Goal: Task Accomplishment & Management: Use online tool/utility

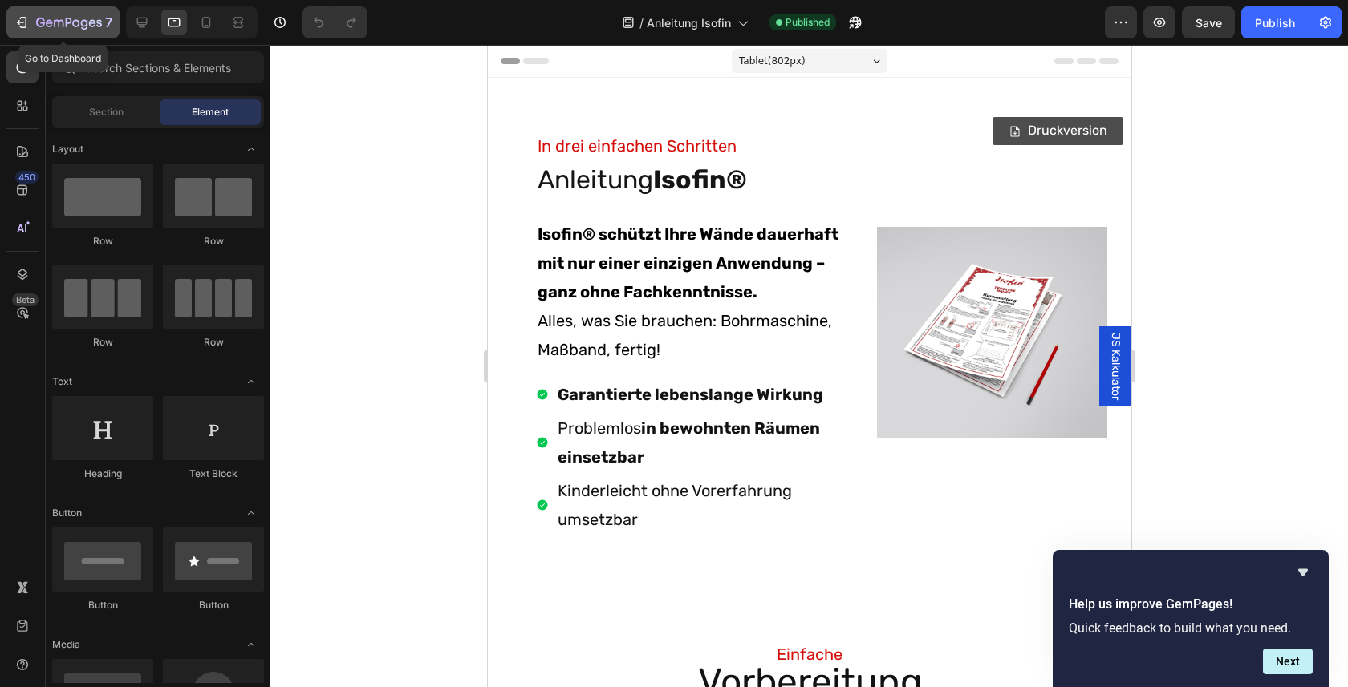
click at [36, 19] on icon "button" at bounding box center [69, 24] width 66 height 14
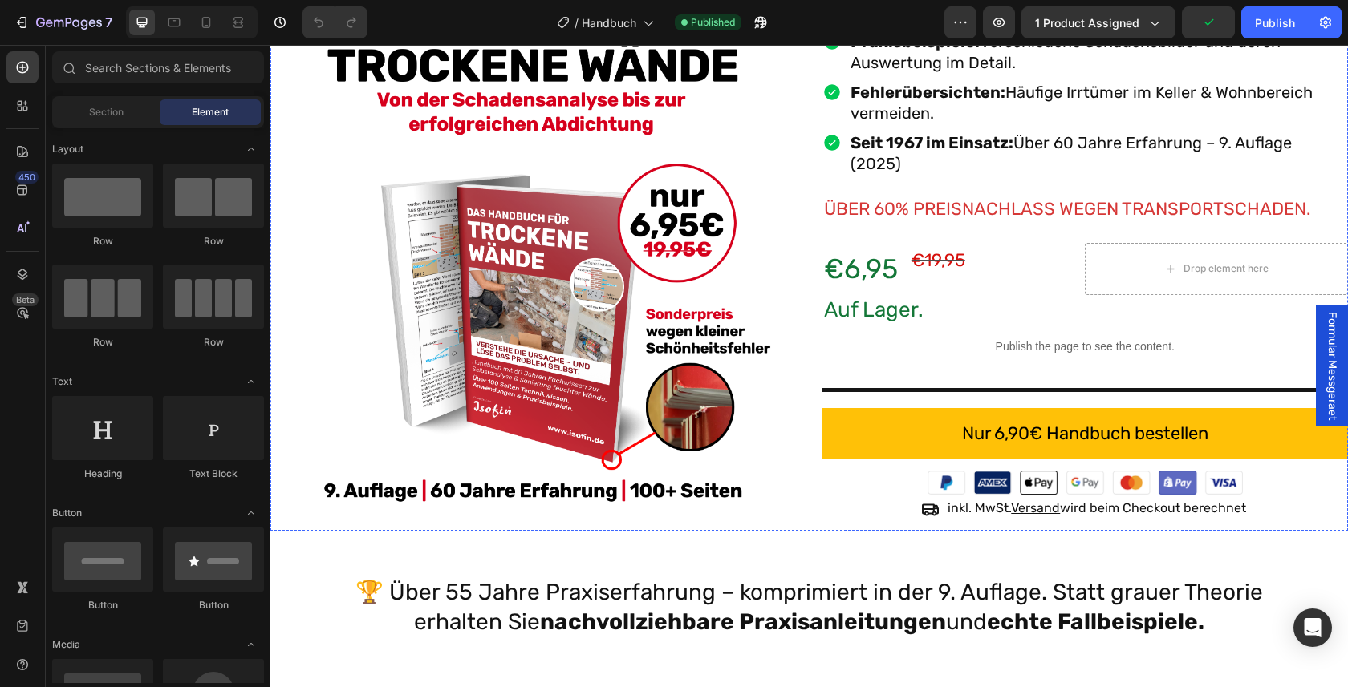
scroll to position [450, 0]
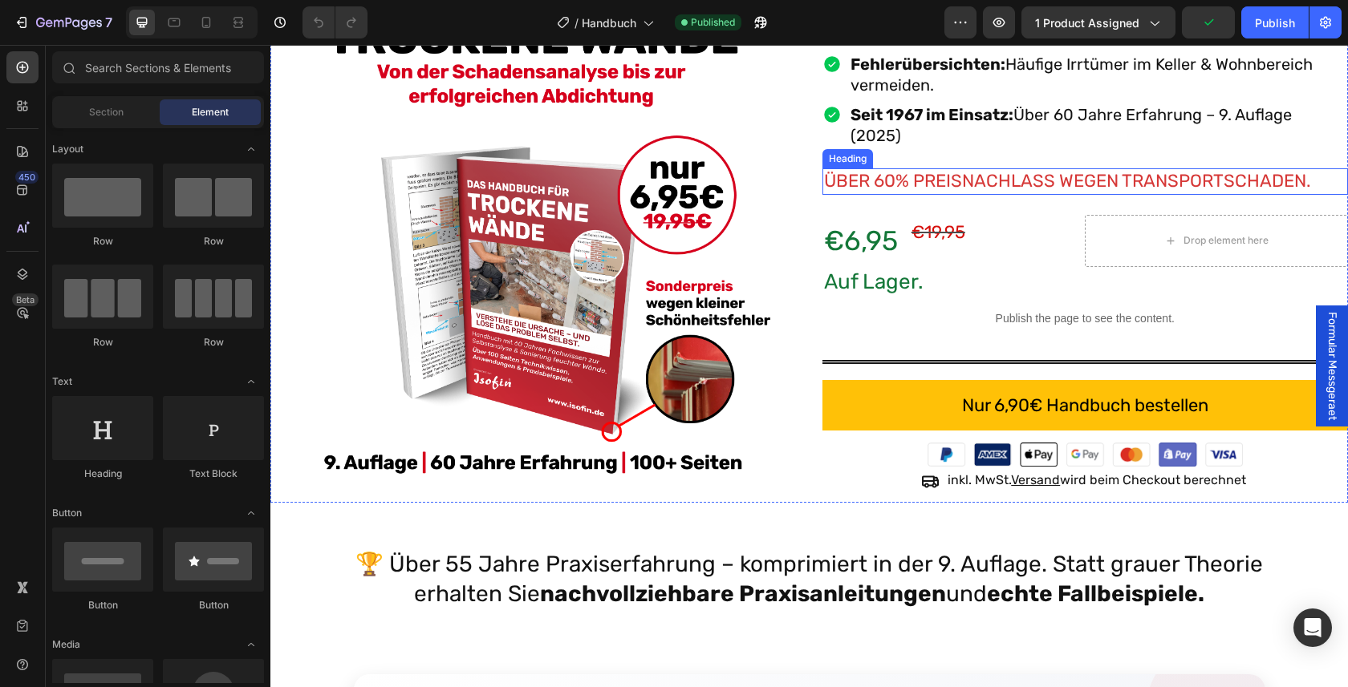
click at [973, 193] on h2 "ÜBER 60% PREISNACHLASS WEGEN TRANSPORTSCHADEN." at bounding box center [1085, 181] width 526 height 26
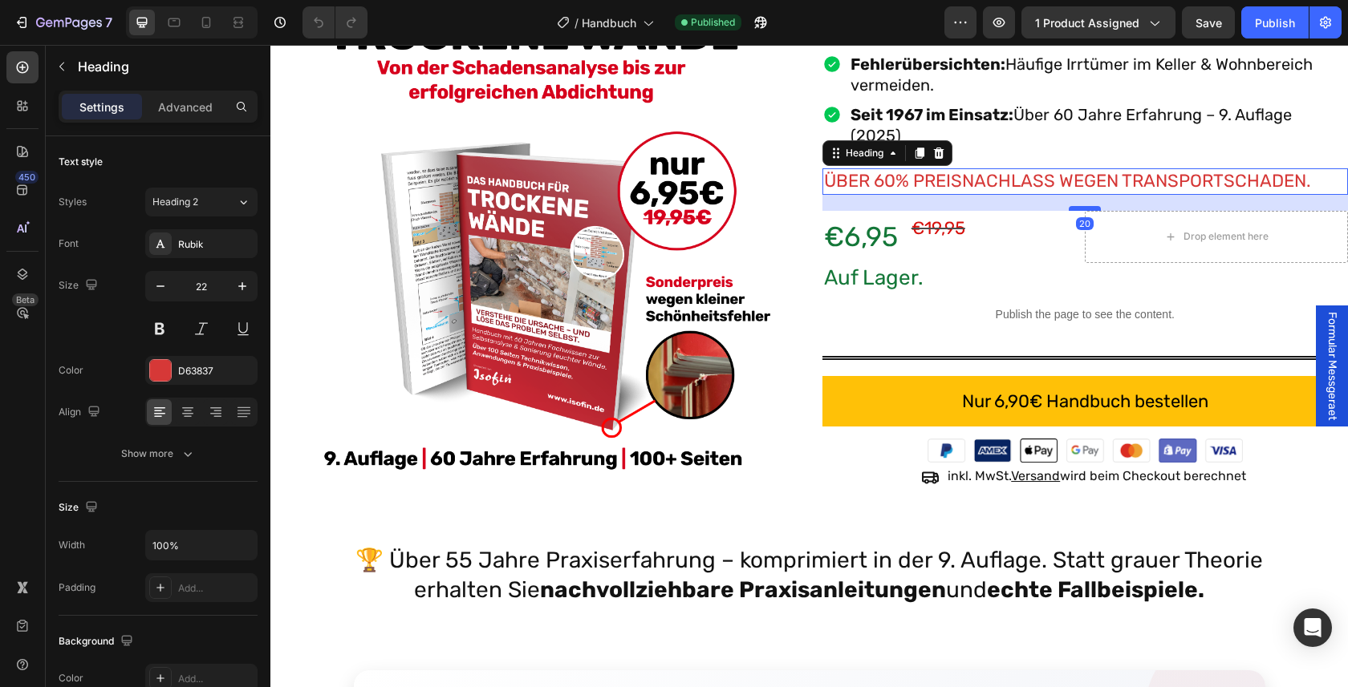
click at [1094, 209] on div at bounding box center [1085, 208] width 32 height 5
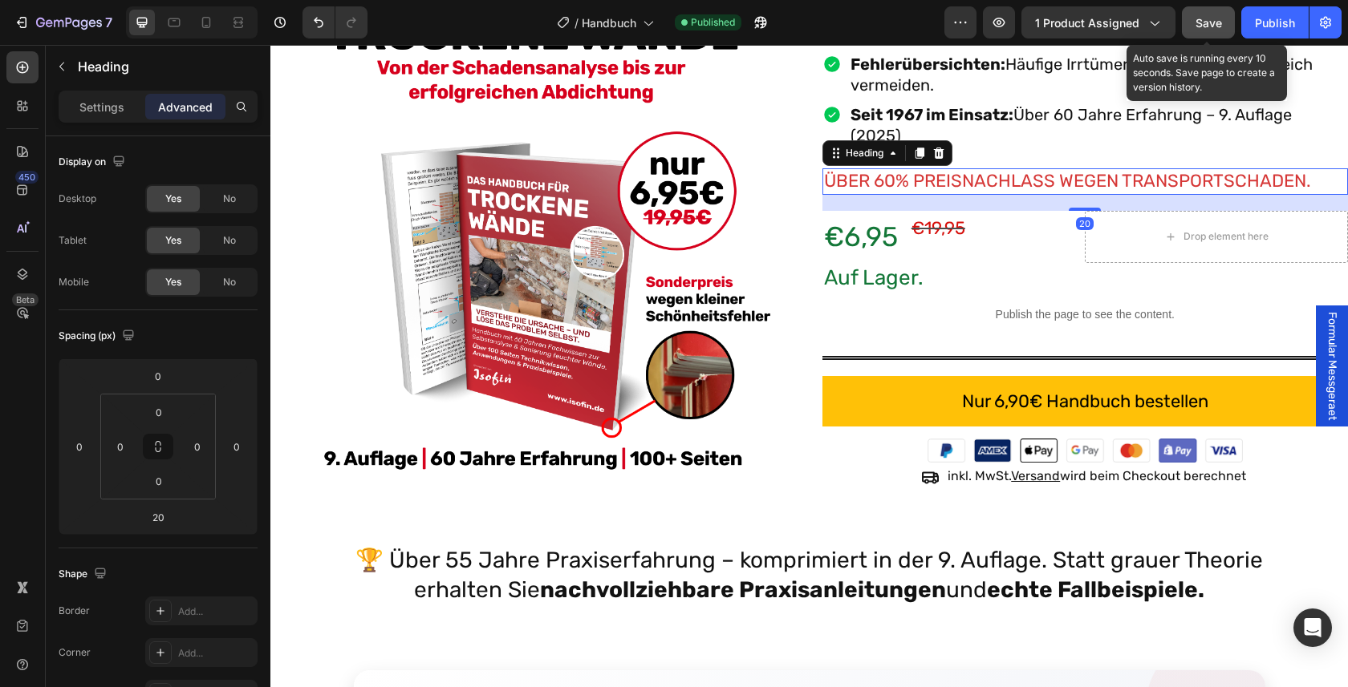
click at [1232, 30] on button "Save" at bounding box center [1208, 22] width 53 height 32
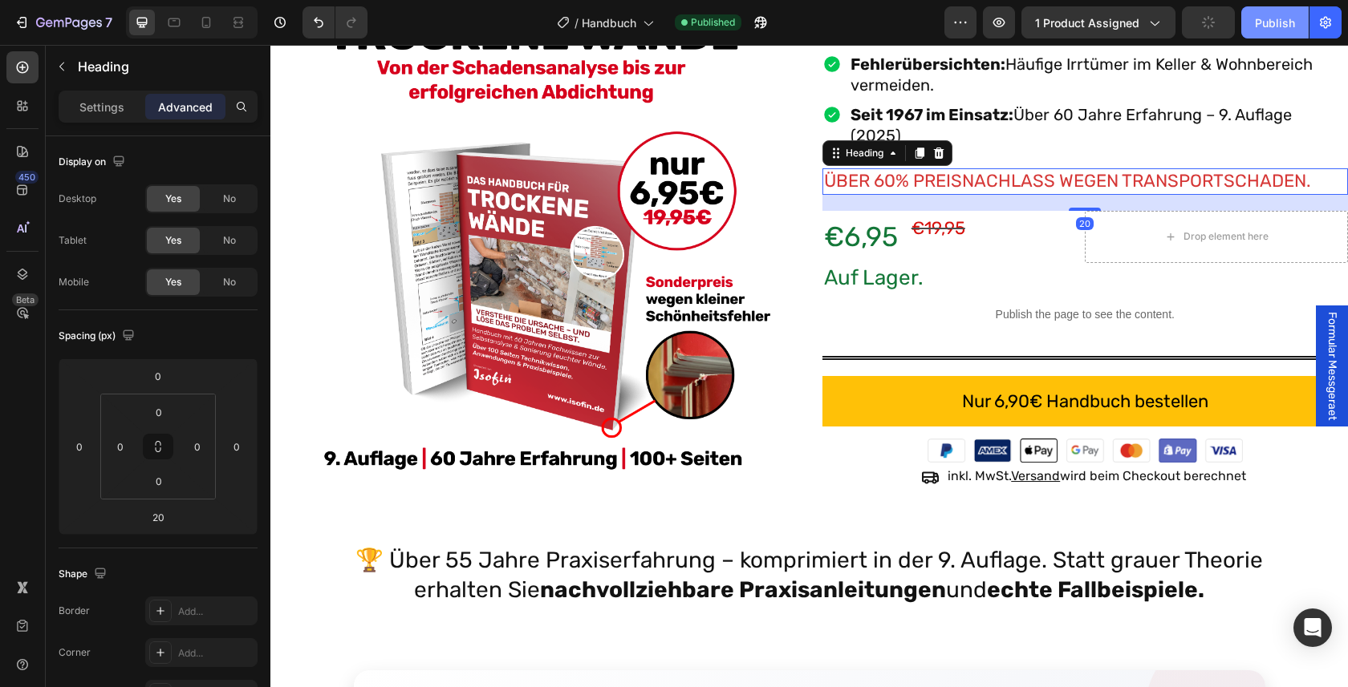
click at [1271, 26] on div "Publish" at bounding box center [1275, 22] width 40 height 17
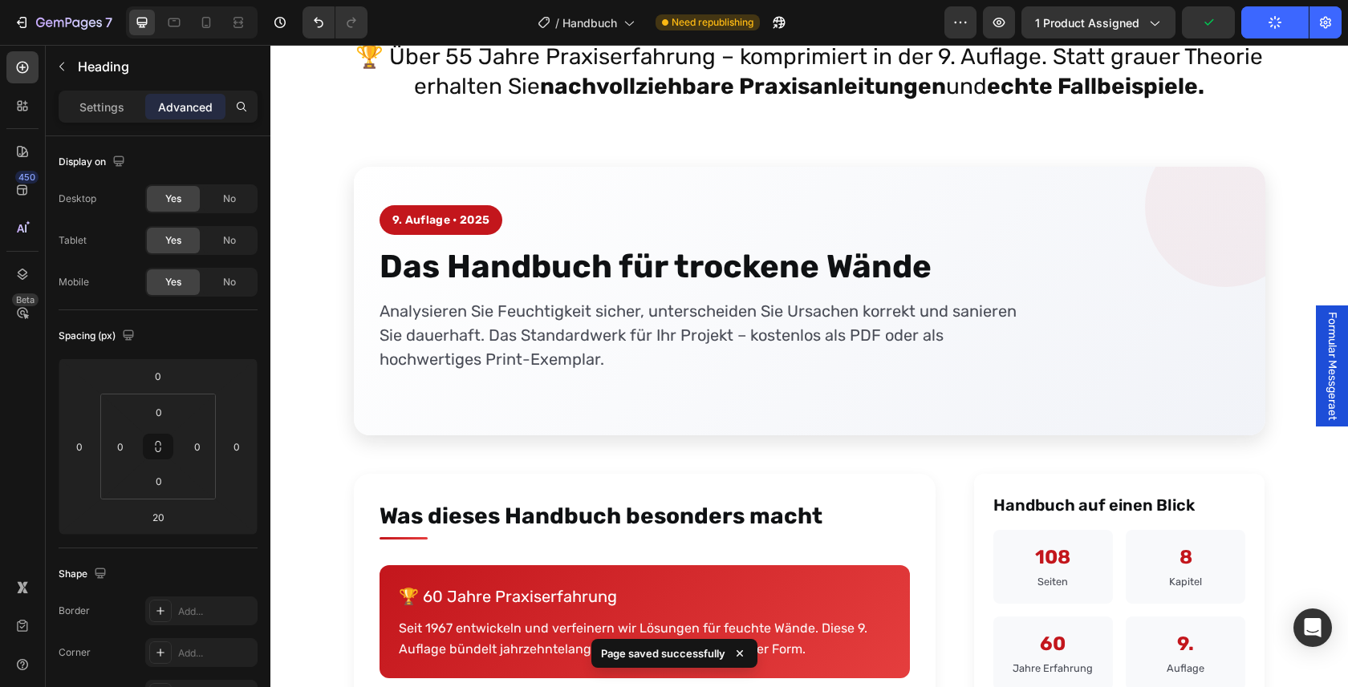
scroll to position [804, 0]
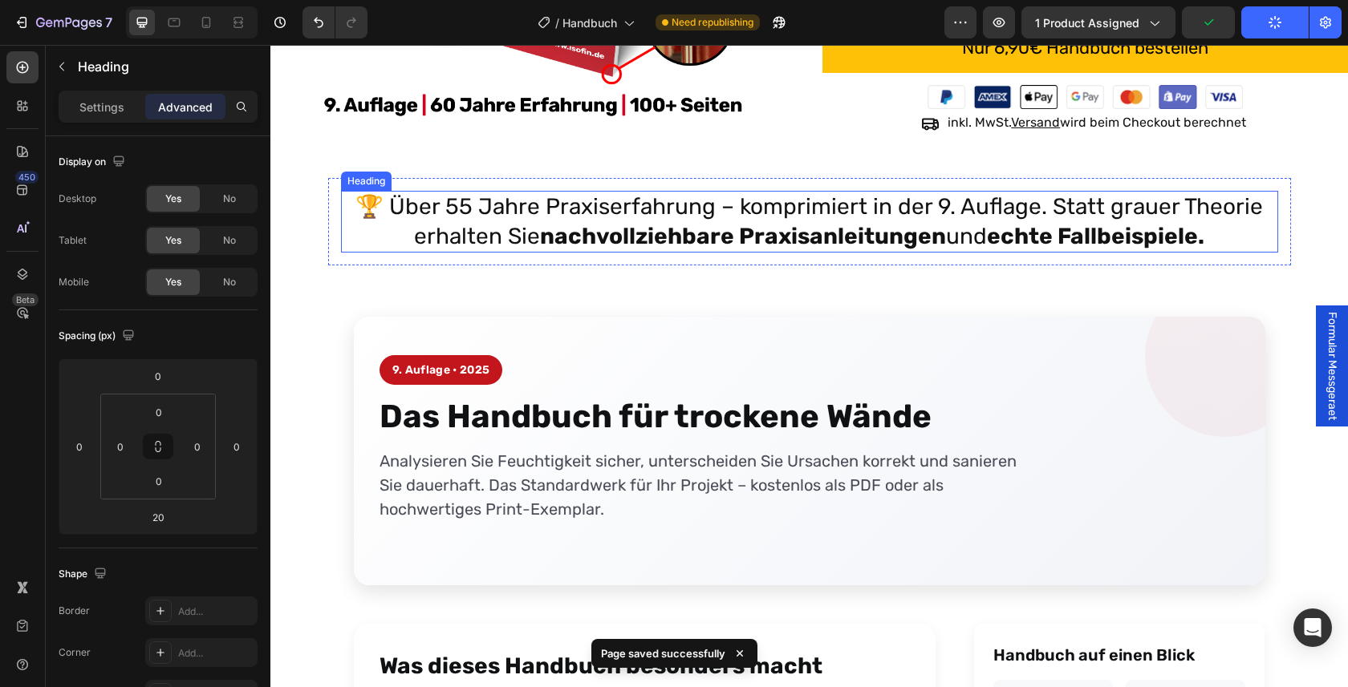
click at [425, 218] on h2 "🏆 Über 55 Jahre Praxiserfahrung – komprimiert in der 9. Auflage. Statt grauer T…" at bounding box center [809, 222] width 937 height 62
click at [444, 217] on h2 "🏆 Über 55 Jahre Praxiserfahrung – komprimiert in der 9. Auflage. Statt grauer T…" at bounding box center [809, 222] width 937 height 62
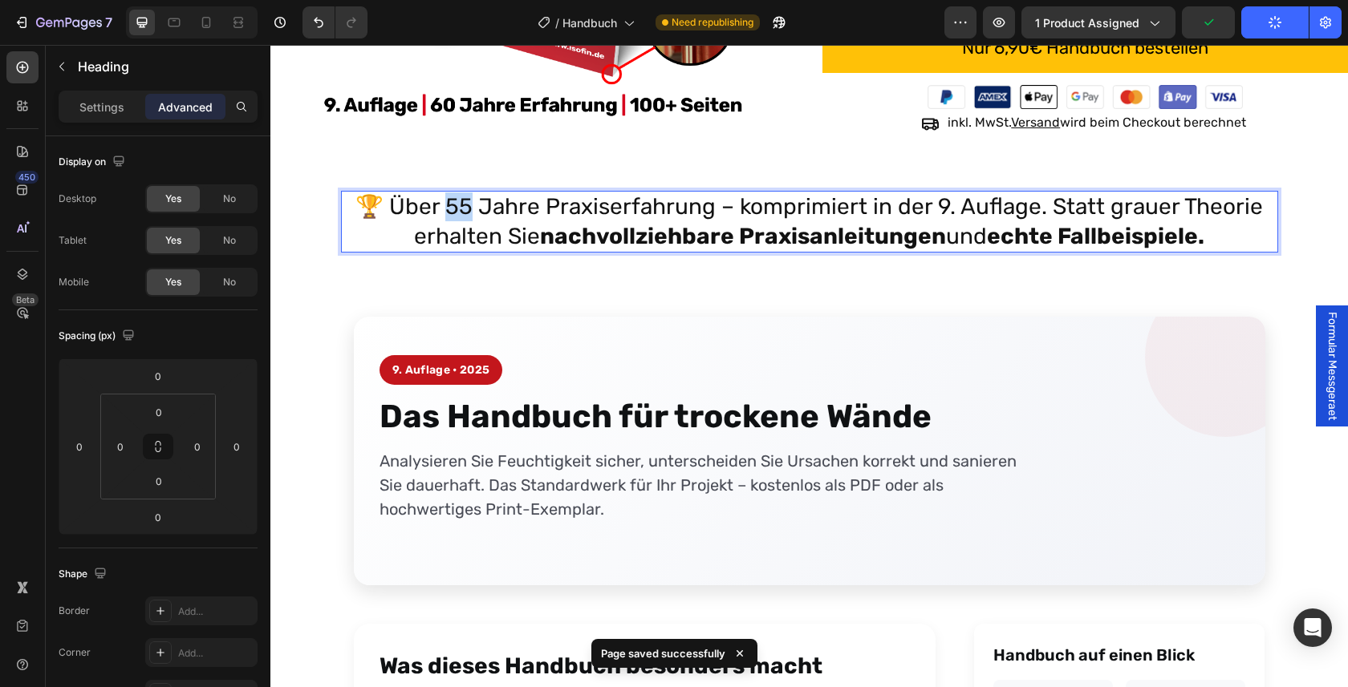
click at [444, 217] on p "🏆 Über 55 Jahre Praxiserfahrung – komprimiert in der 9. Auflage. Statt grauer T…" at bounding box center [810, 222] width 934 height 59
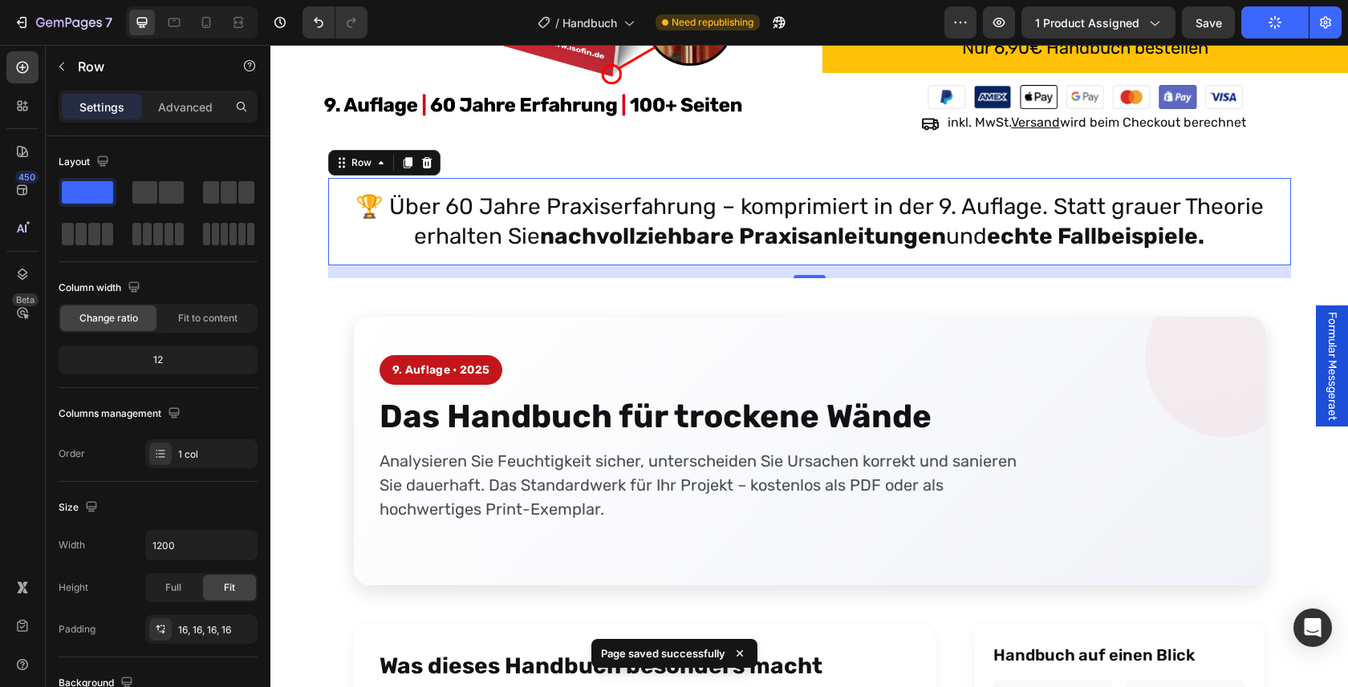
click at [933, 263] on div "🏆 Über 60 Jahre Praxiserfahrung – komprimiert in der 9. Auflage. Statt grauer T…" at bounding box center [809, 221] width 963 height 87
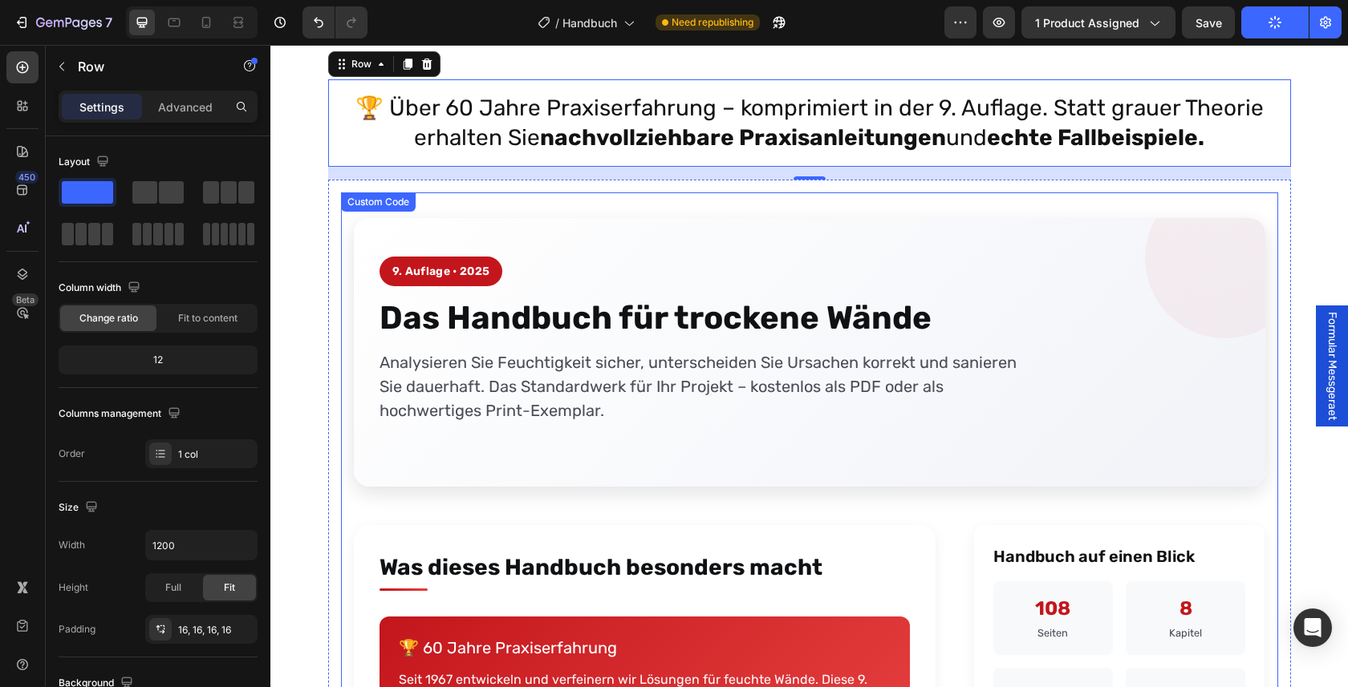
scroll to position [906, 0]
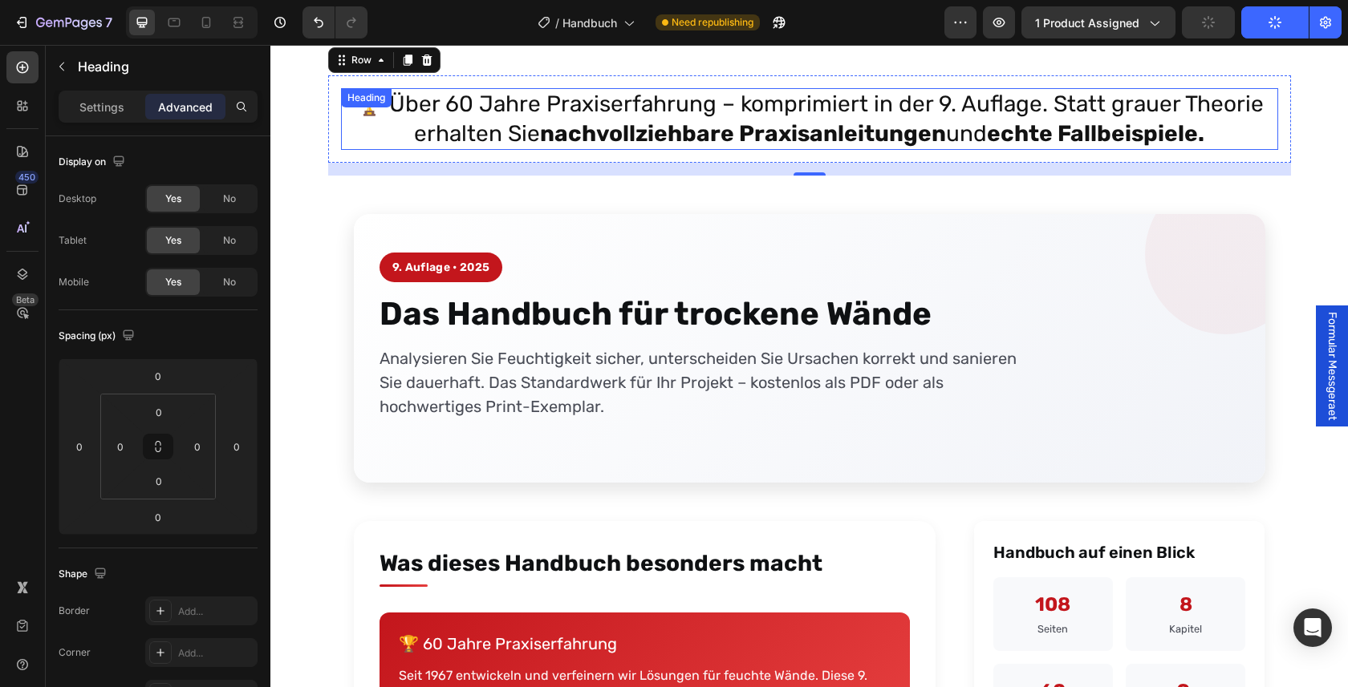
click at [422, 105] on div "🏆 Über 60 Jahre Praxiserfahrung – komprimiert in der 9. Auflage. Statt grauer T…" at bounding box center [809, 119] width 937 height 62
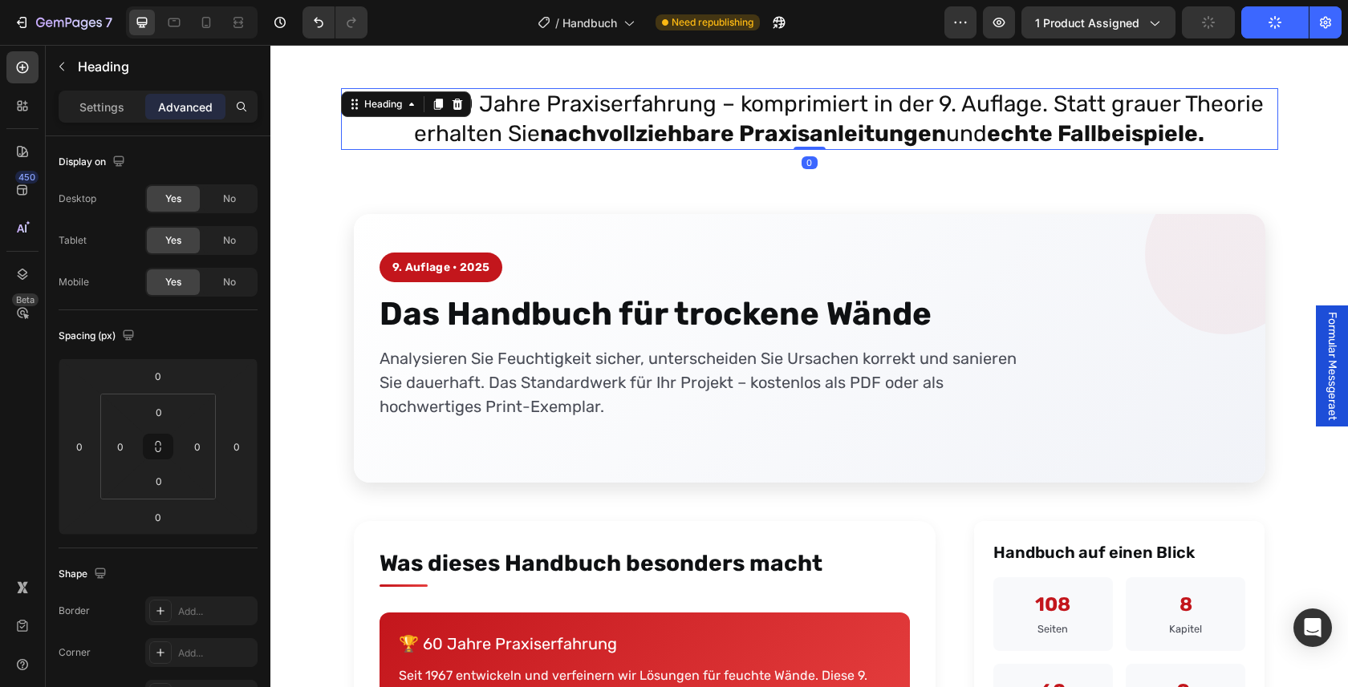
click at [422, 104] on div "Heading" at bounding box center [406, 104] width 130 height 26
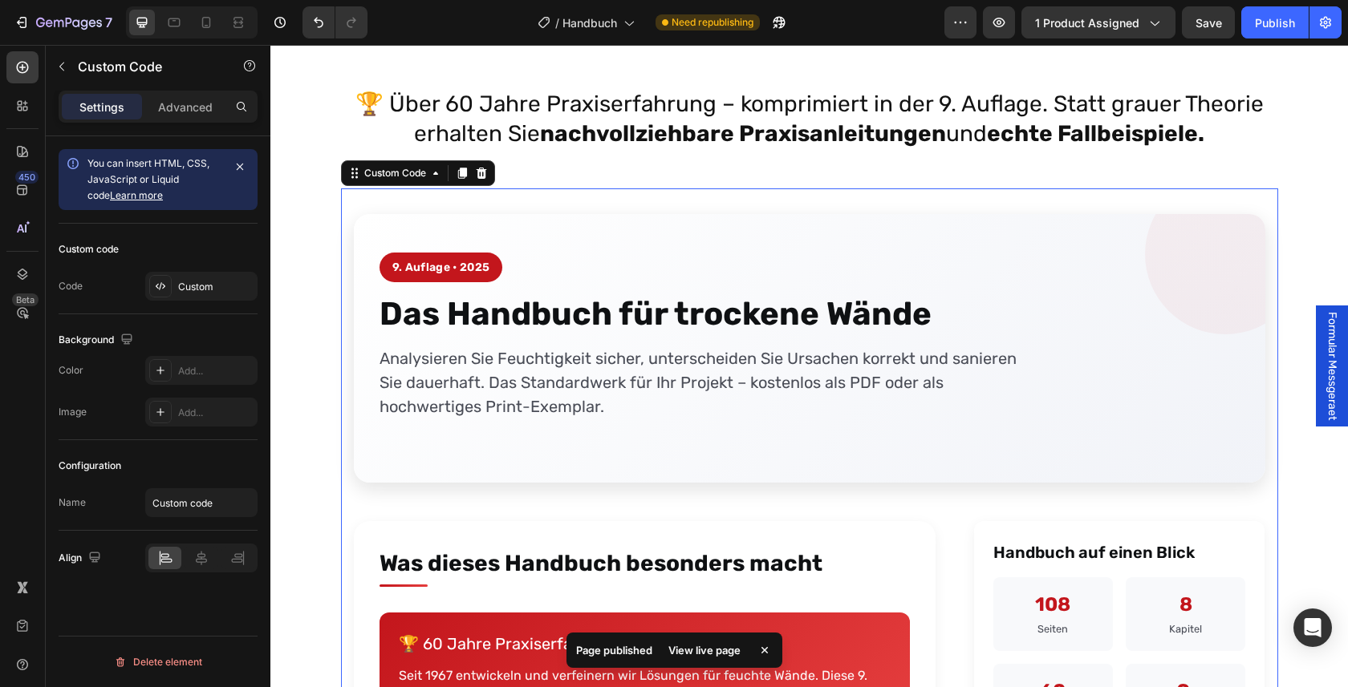
click at [596, 247] on div "9. Auflage • 2025 Das Handbuch für trockene Wände Analysieren Sie Feuchtigkeit …" at bounding box center [809, 348] width 911 height 269
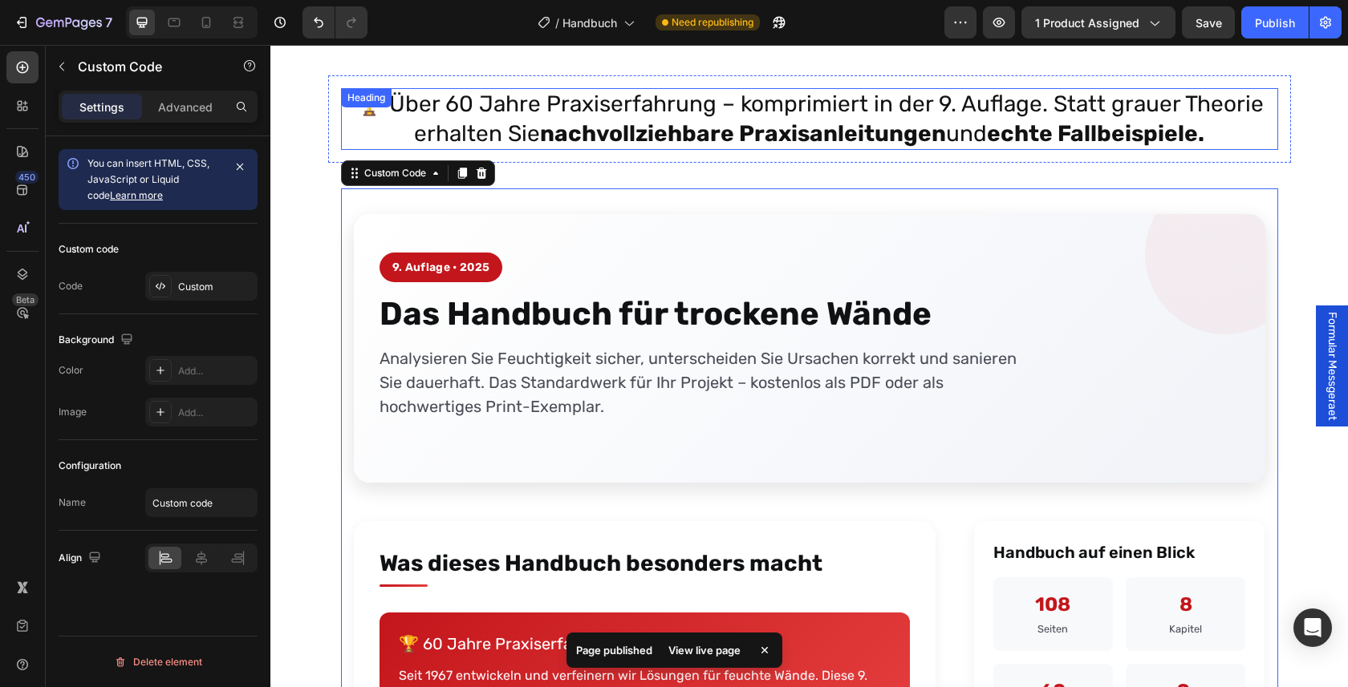
click at [410, 103] on p "🏆 Über 60 Jahre Praxiserfahrung – komprimiert in der 9. Auflage. Statt grauer T…" at bounding box center [810, 119] width 934 height 59
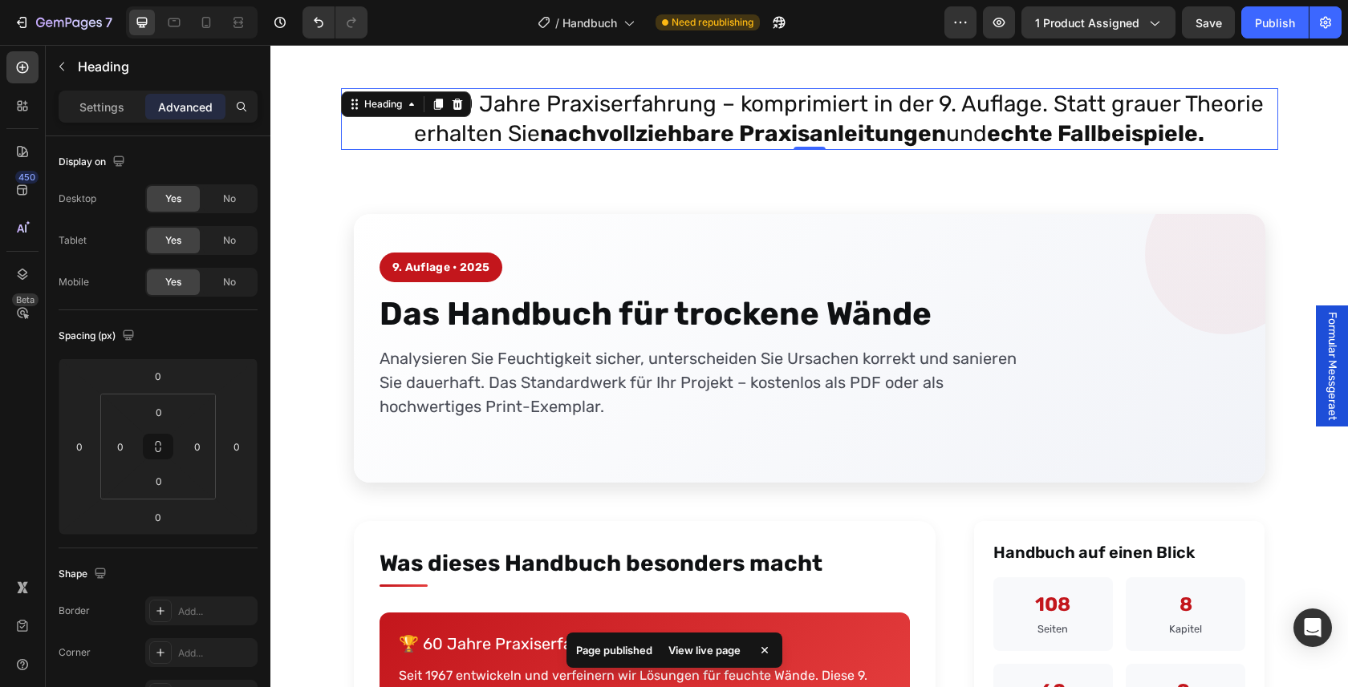
click at [410, 103] on icon at bounding box center [411, 104] width 13 height 13
click at [420, 97] on p "🏆 Über 60 Jahre Praxiserfahrung – komprimiert in der 9. Auflage. Statt grauer T…" at bounding box center [810, 119] width 934 height 59
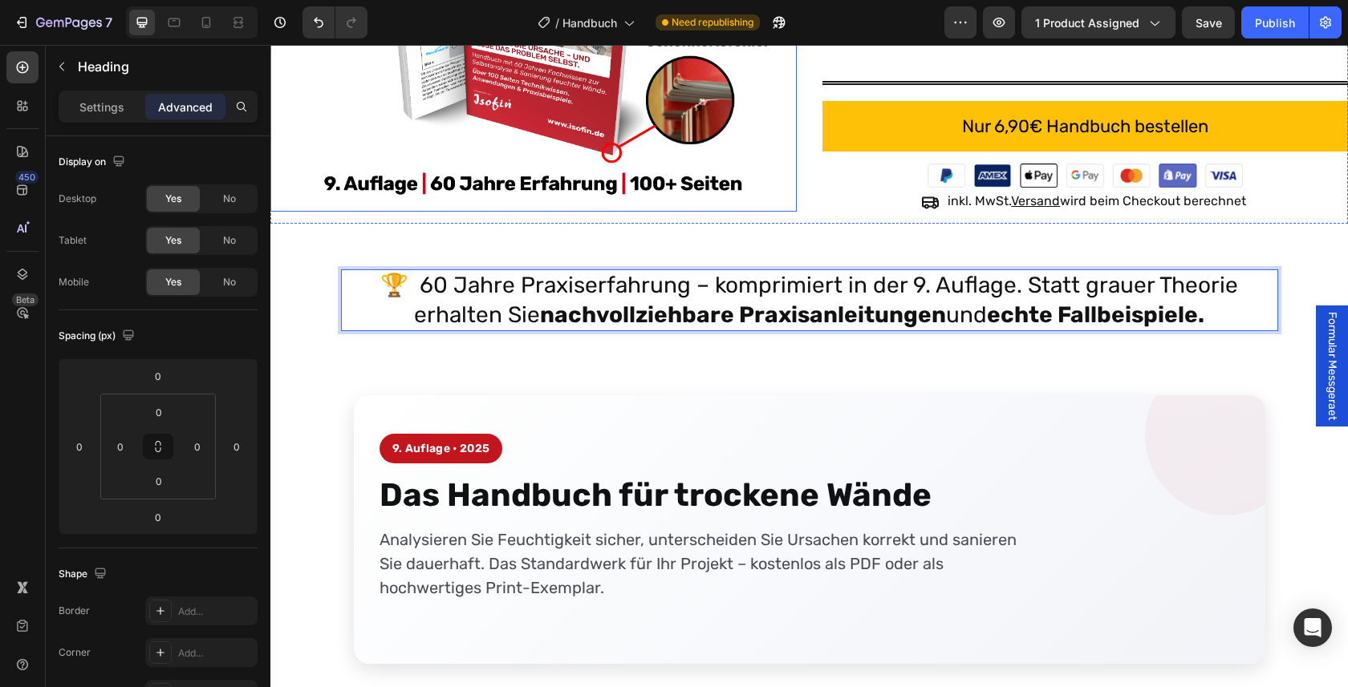
scroll to position [951, 0]
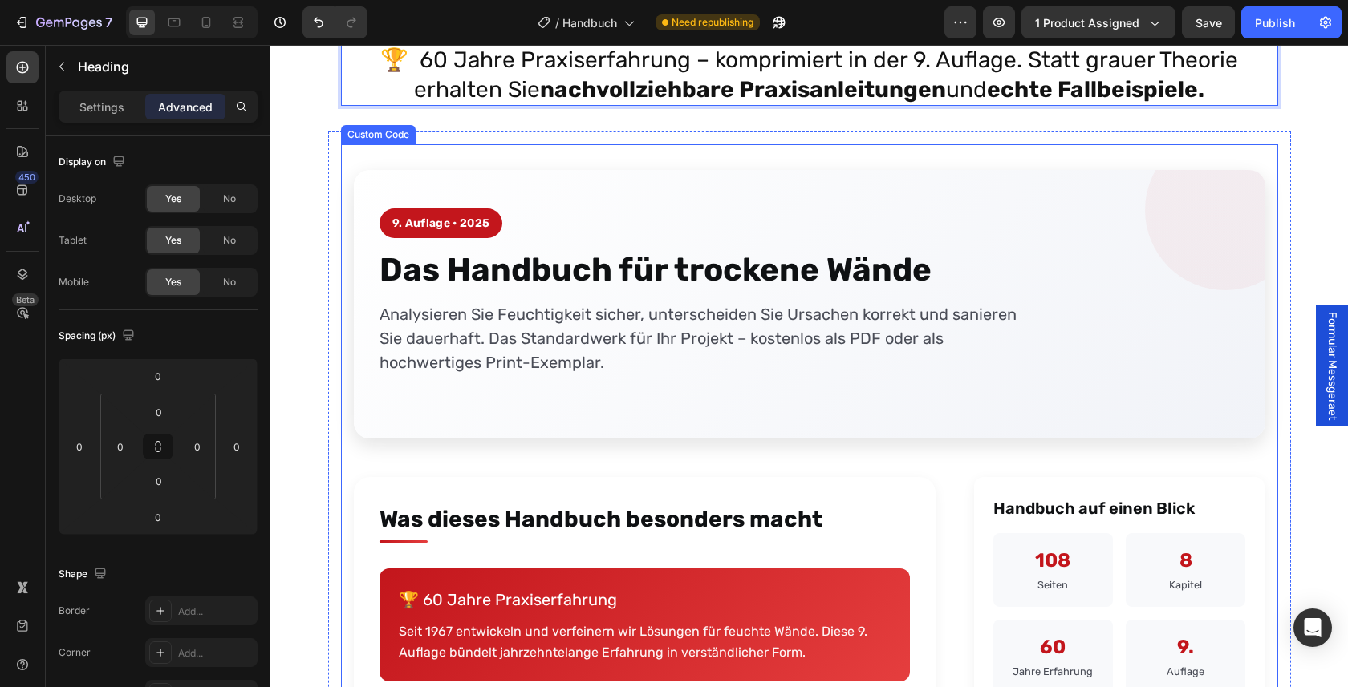
click at [444, 598] on h3 "🏆 60 Jahre Praxiserfahrung" at bounding box center [645, 600] width 492 height 24
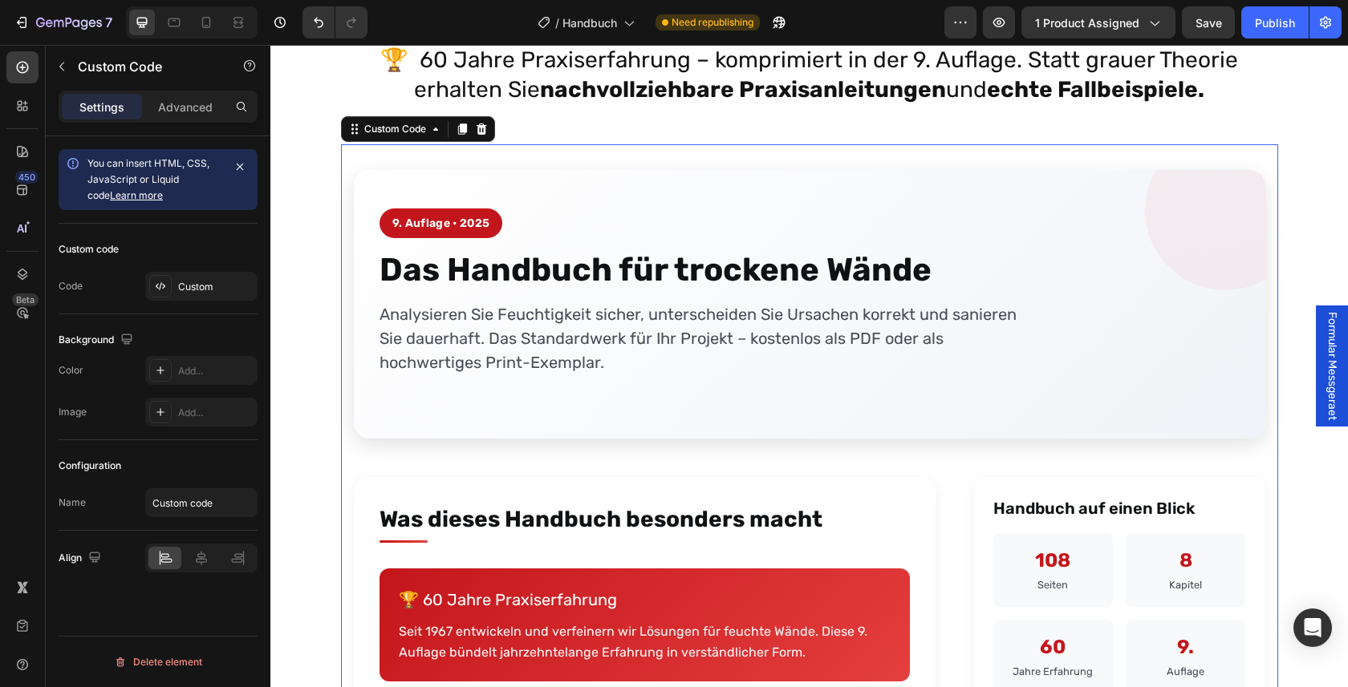
scroll to position [819, 0]
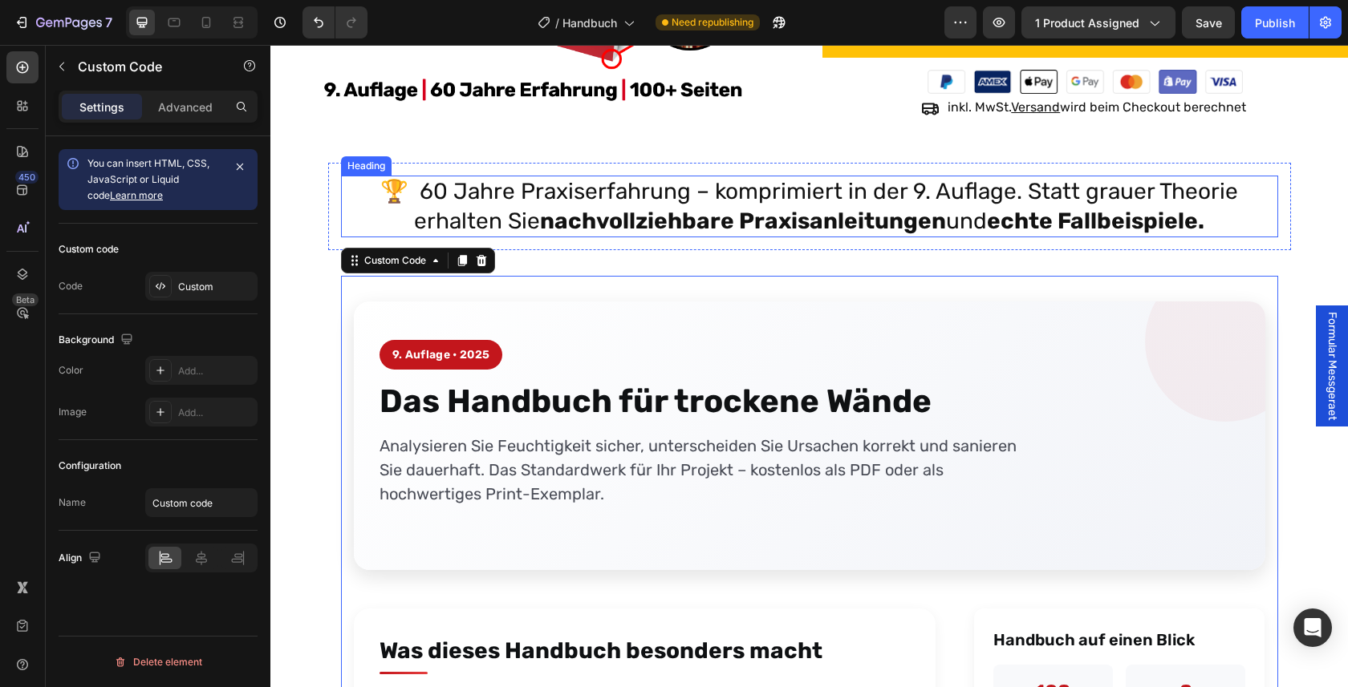
click at [425, 197] on p "🏆 60 Jahre Praxiserfahrung – komprimiert in der 9. Auflage. Statt grauer Theori…" at bounding box center [810, 206] width 934 height 59
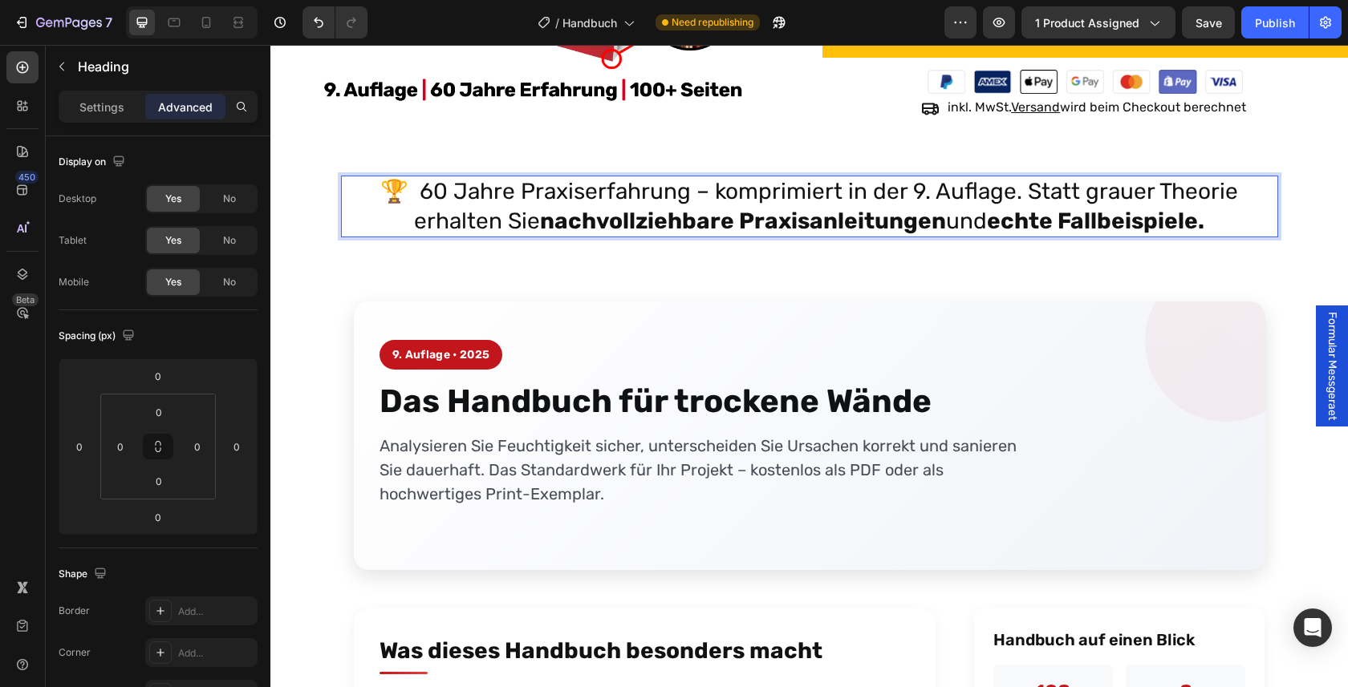
click at [436, 197] on p "🏆 60 Jahre Praxiserfahrung – komprimiert in der 9. Auflage. Statt grauer Theori…" at bounding box center [810, 206] width 934 height 59
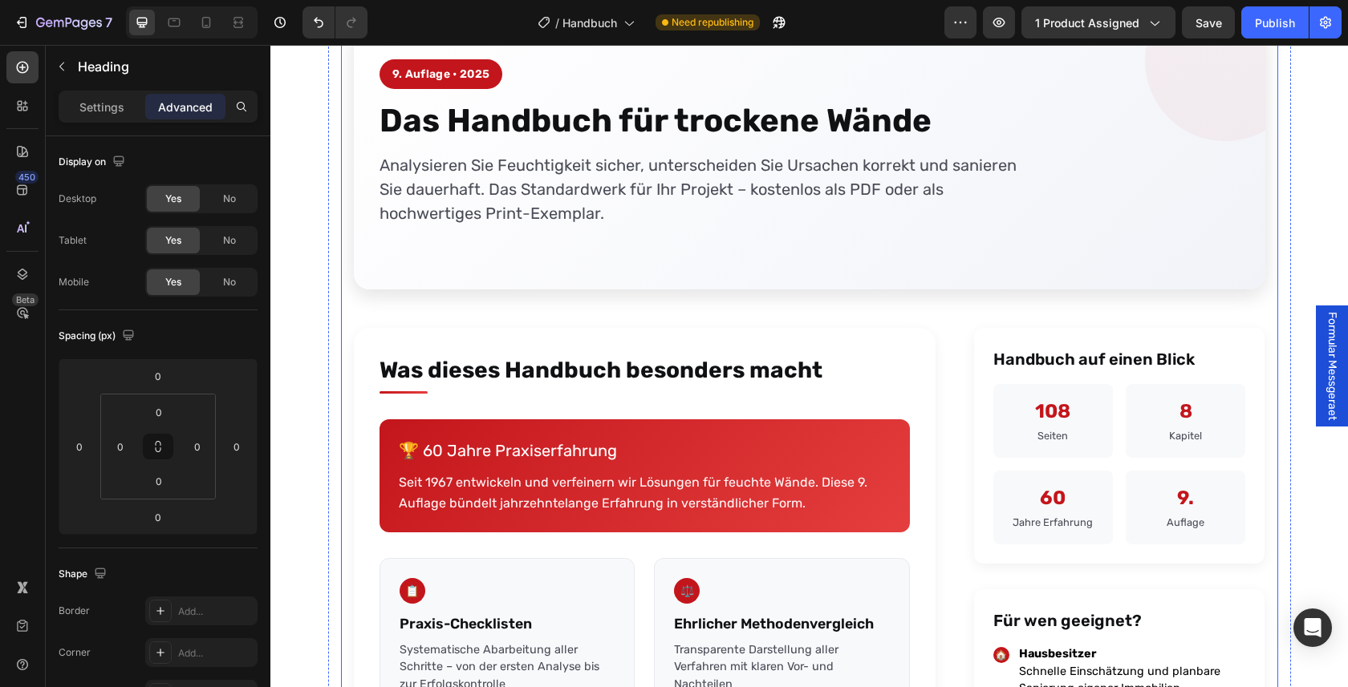
scroll to position [1131, 0]
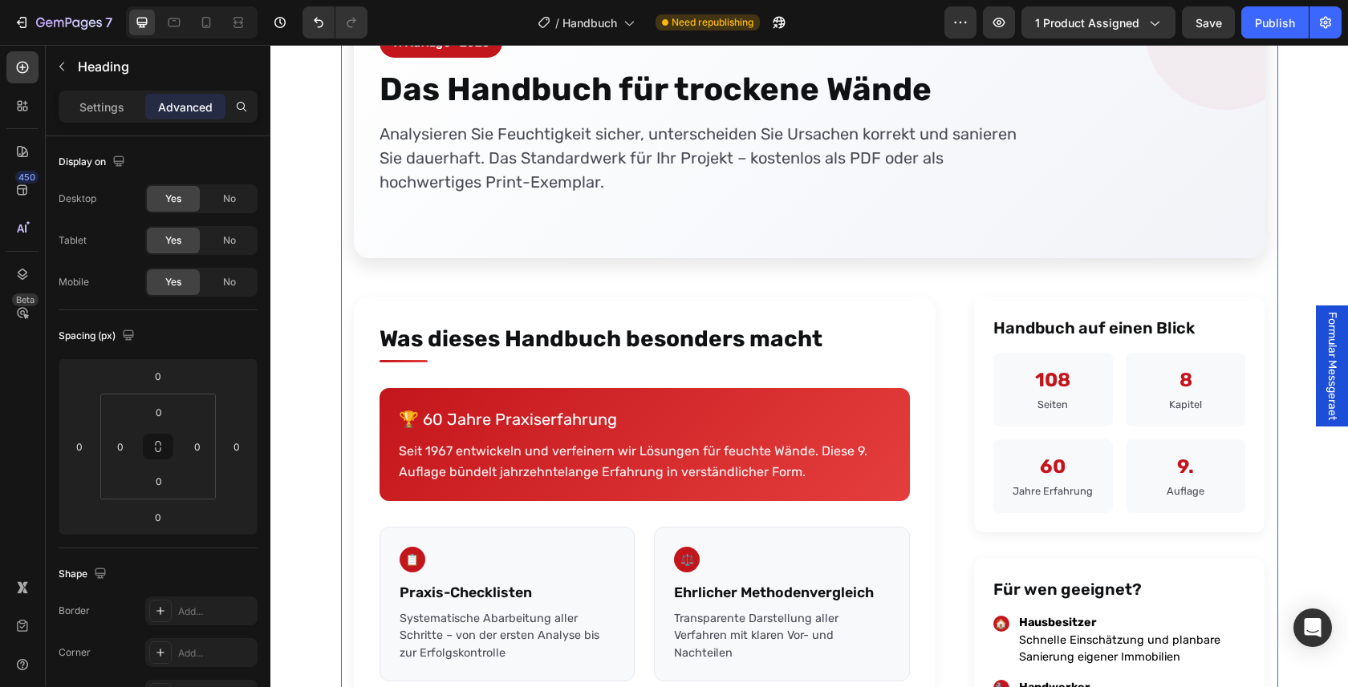
click at [513, 469] on p "Seit 1967 entwickeln und verfeinern wir Lösungen für feuchte Wände. Diese 9. Au…" at bounding box center [645, 461] width 492 height 41
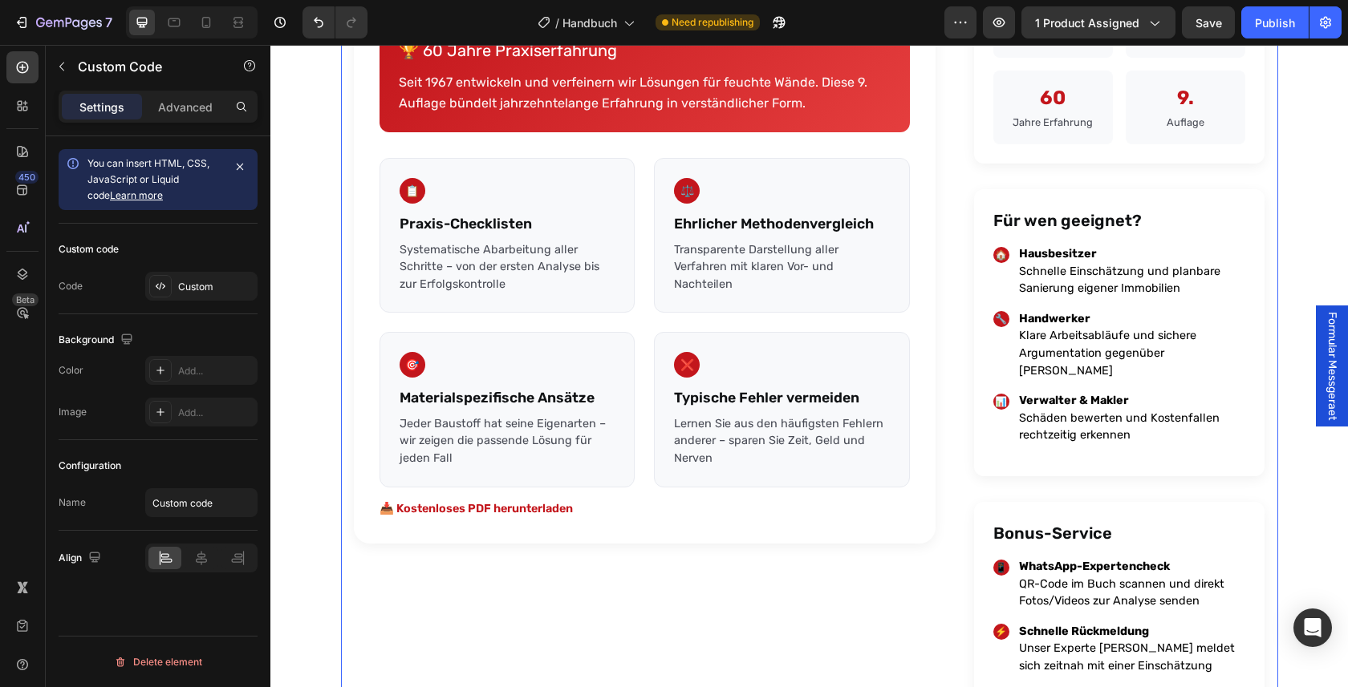
scroll to position [1424, 0]
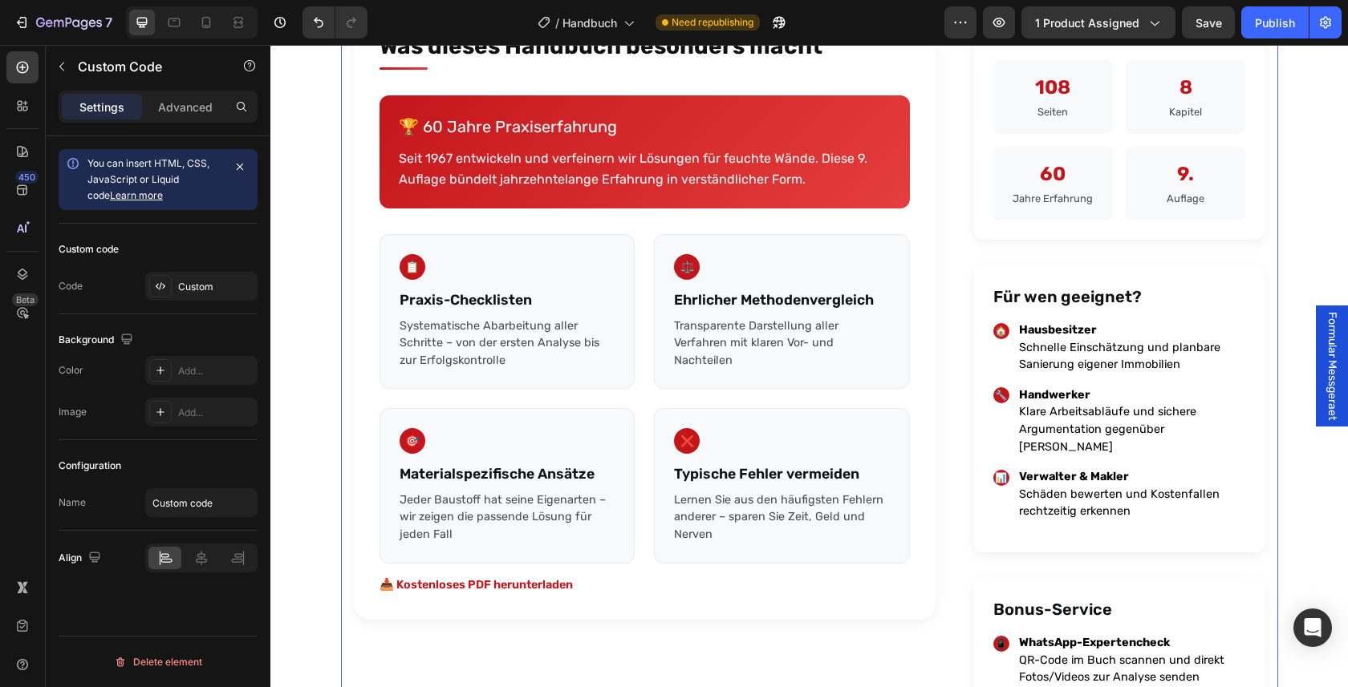
click at [561, 205] on div "🏆 60 Jahre Praxiserfahrung Seit 1967 entwickeln und verfeinern wir Lösungen für…" at bounding box center [644, 151] width 530 height 113
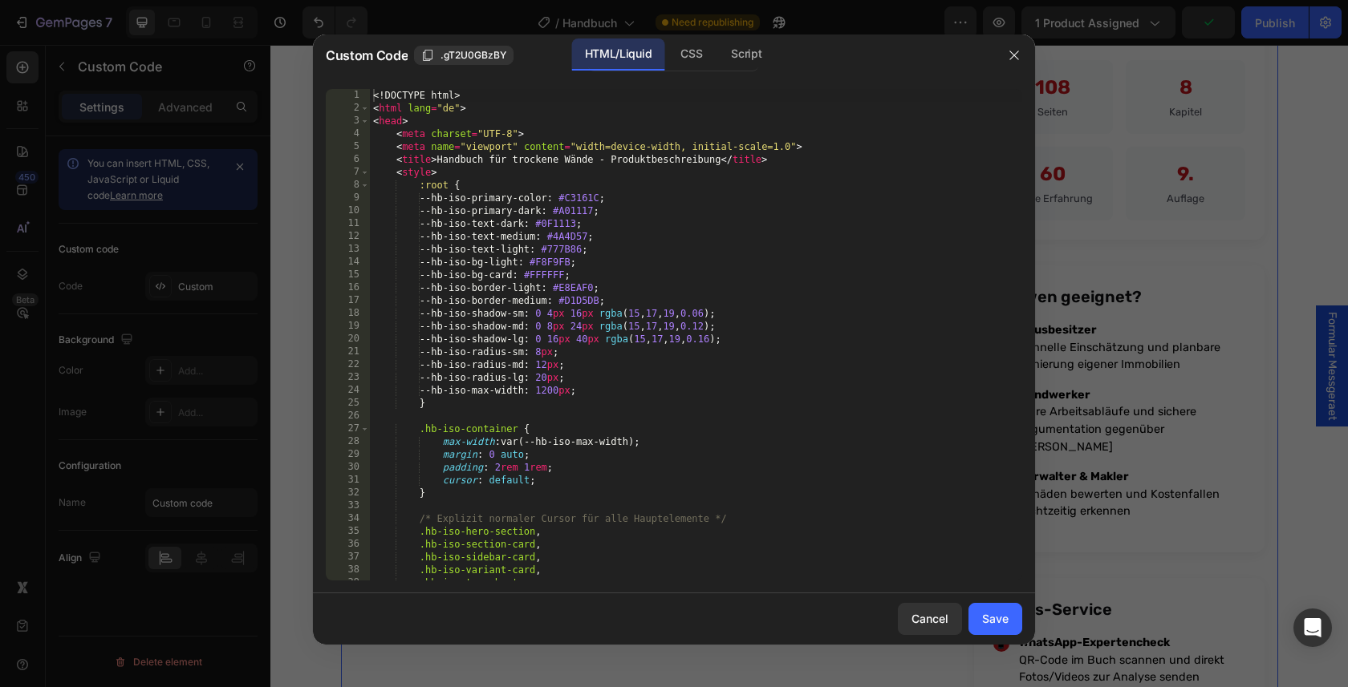
type textarea ":root {"
click at [720, 189] on div "<! DOCTYPE html > < html lang = "de" > < head > < meta charset = "UTF-8" > < me…" at bounding box center [696, 347] width 652 height 517
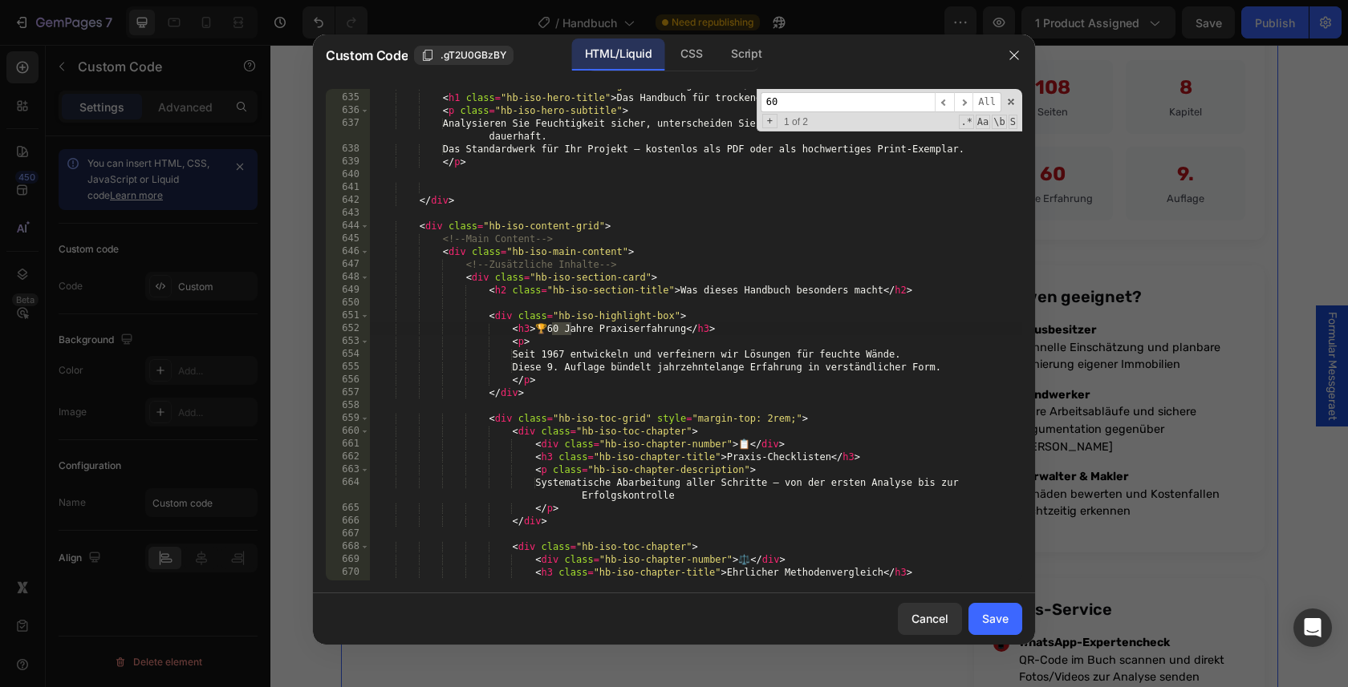
scroll to position [8135, 0]
type input "60 Jahre"
click at [558, 327] on div "< div class = "hb-iso-edition-badge" > 9. Auflage • 2025 </ div > < h1 class = …" at bounding box center [696, 337] width 652 height 517
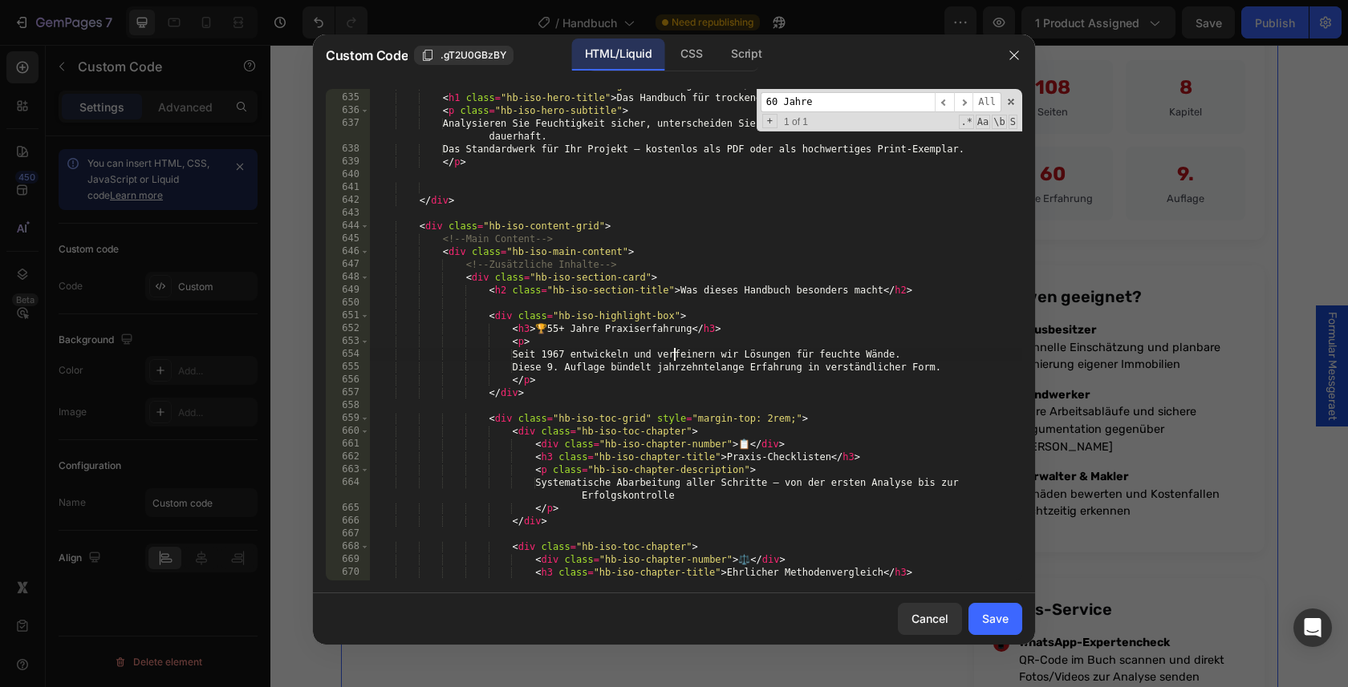
click at [674, 355] on div "< div class = "hb-iso-edition-badge" > 9. Auflage • 2025 </ div > < h1 class = …" at bounding box center [696, 337] width 652 height 517
type textarea "Seit 1967 entwickeln und verfeinern wir Lösungen für feuchte Wände."
click at [967, 99] on span "​" at bounding box center [963, 102] width 19 height 20
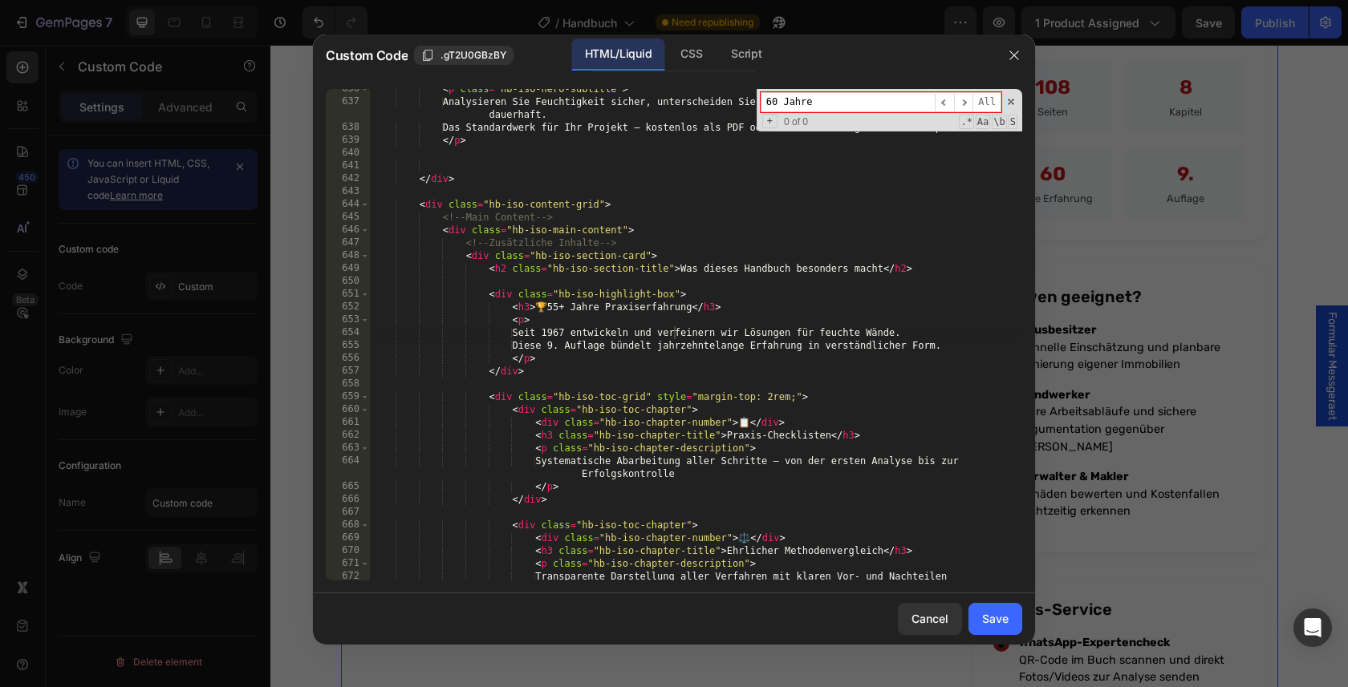
scroll to position [8157, 0]
click at [1010, 621] on button "Save" at bounding box center [995, 619] width 54 height 32
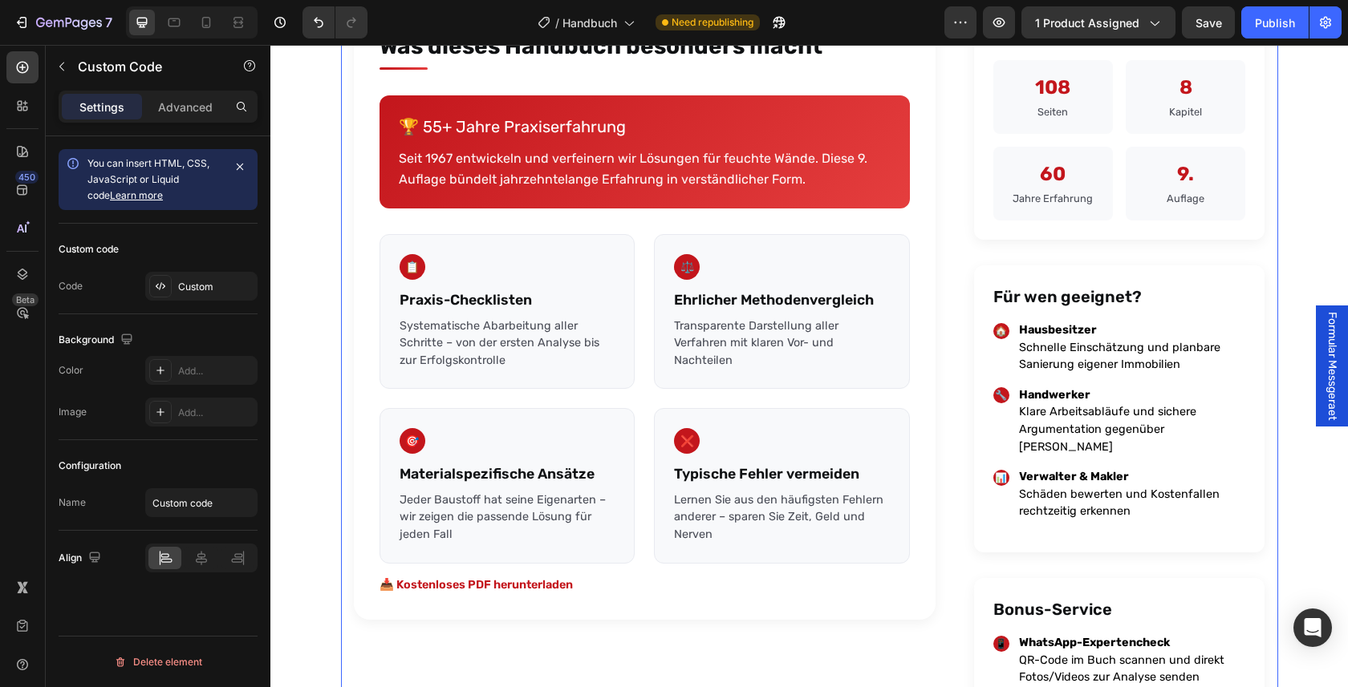
click at [1026, 255] on div "Handbuch auf einen Blick 108 Seiten 8 Kapitel 60 Jahre Erfahrung 9. Auflage Für…" at bounding box center [1119, 504] width 291 height 1001
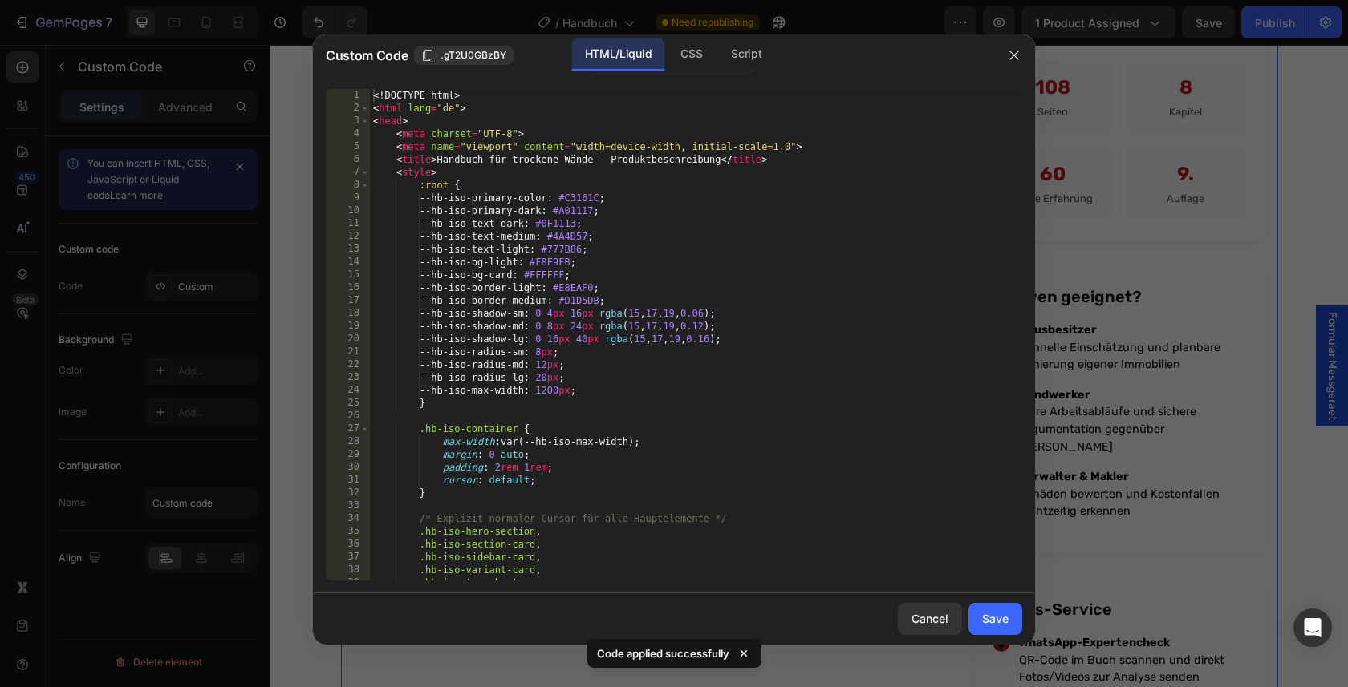
scroll to position [198, 0]
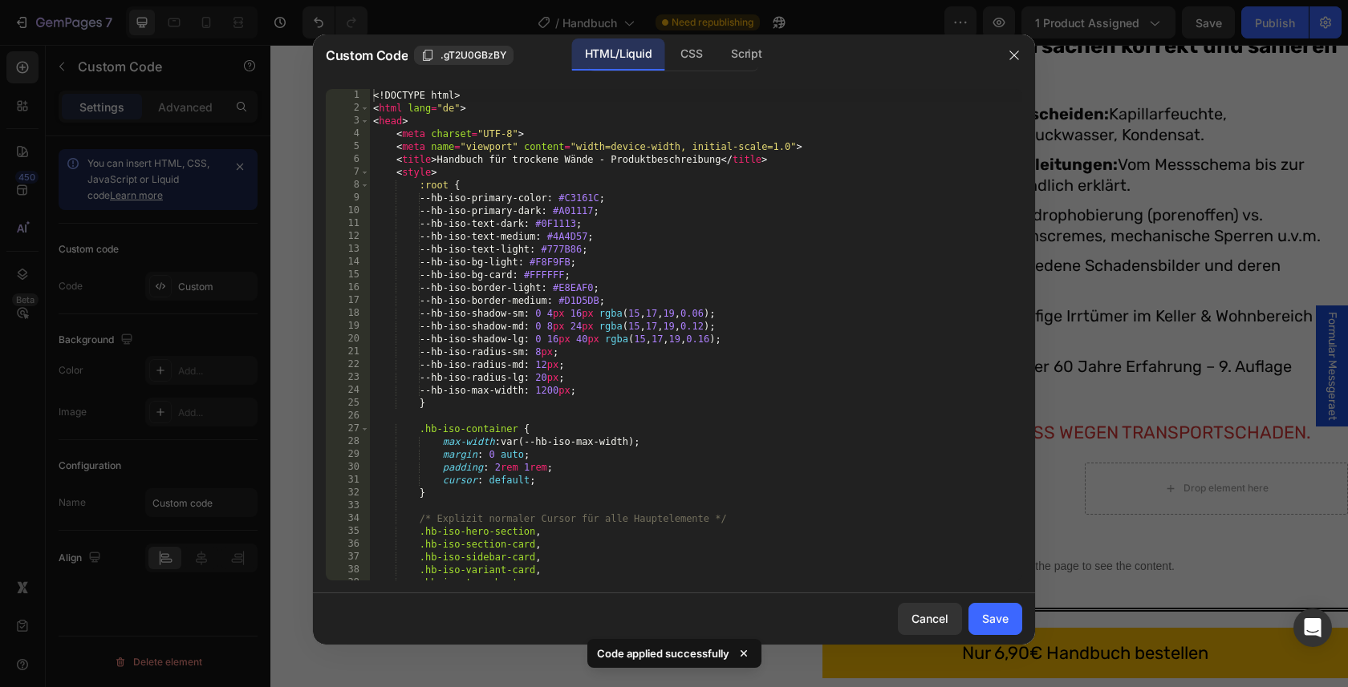
type textarea "--hb-iso-border-medium: #D1D5DB;"
click at [662, 296] on div "<! DOCTYPE html > < html lang = "de" > < head > < meta charset = "UTF-8" > < me…" at bounding box center [696, 347] width 652 height 517
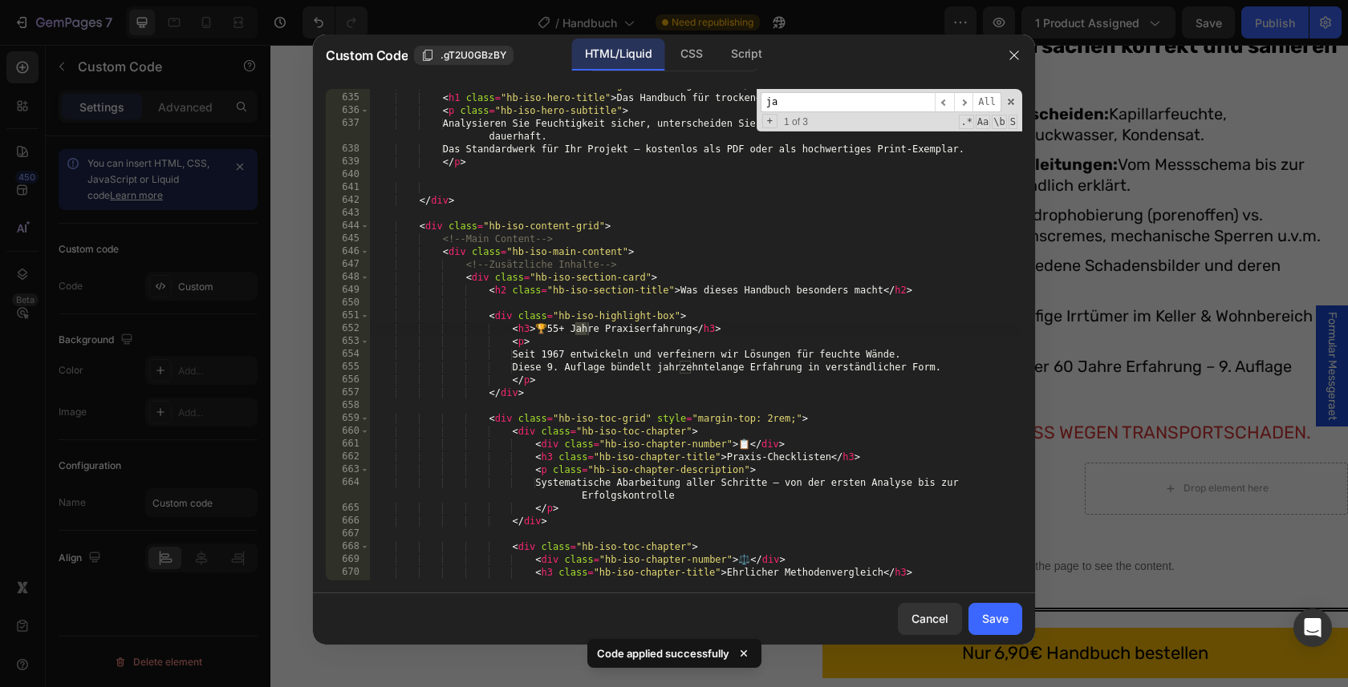
scroll to position [8135, 0]
type input "jahre"
click at [965, 105] on span "​" at bounding box center [963, 102] width 19 height 20
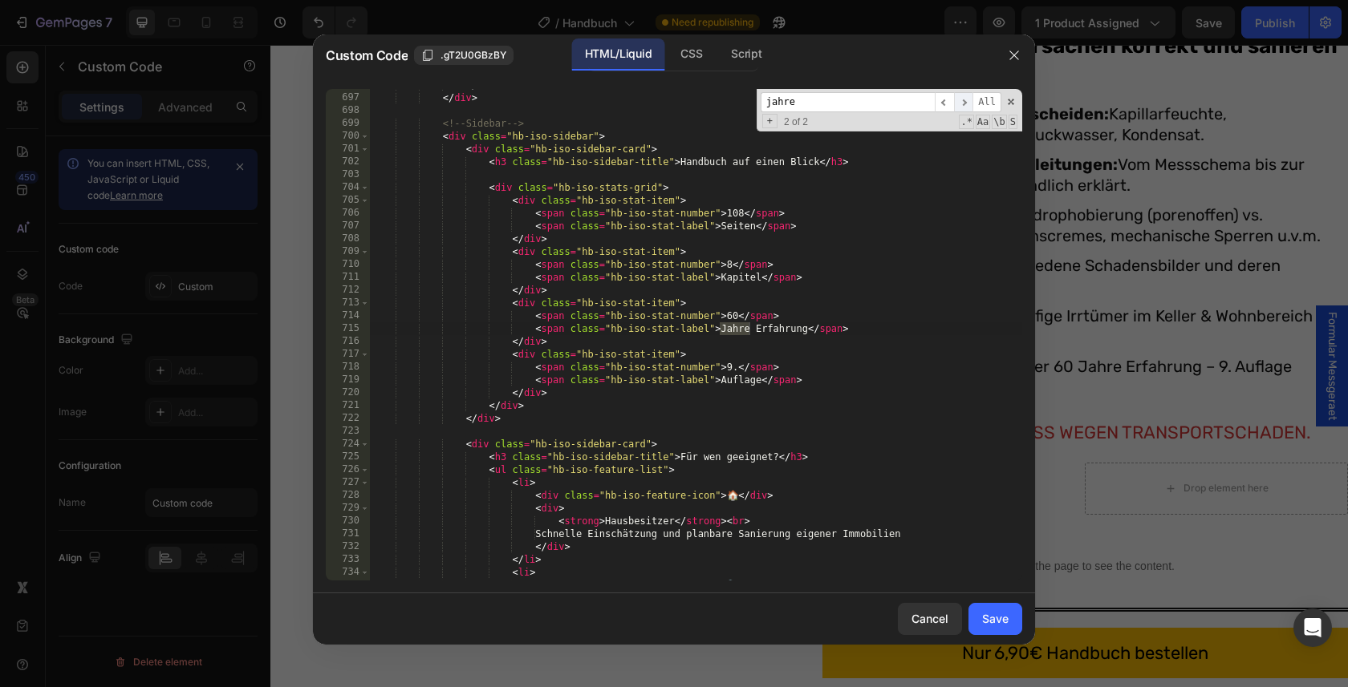
scroll to position [8995, 0]
click at [730, 310] on div "</ div > </ div > <!-- Sidebar --> < div class = "hb-iso-sidebar" > < div class…" at bounding box center [696, 337] width 652 height 517
click at [728, 310] on div "</ div > </ div > <!-- Sidebar --> < div class = "hb-iso-sidebar" > < div class…" at bounding box center [696, 337] width 652 height 517
click at [841, 274] on div "</ div > </ div > <!-- Sidebar --> < div class = "hb-iso-sidebar" > < div class…" at bounding box center [696, 337] width 652 height 517
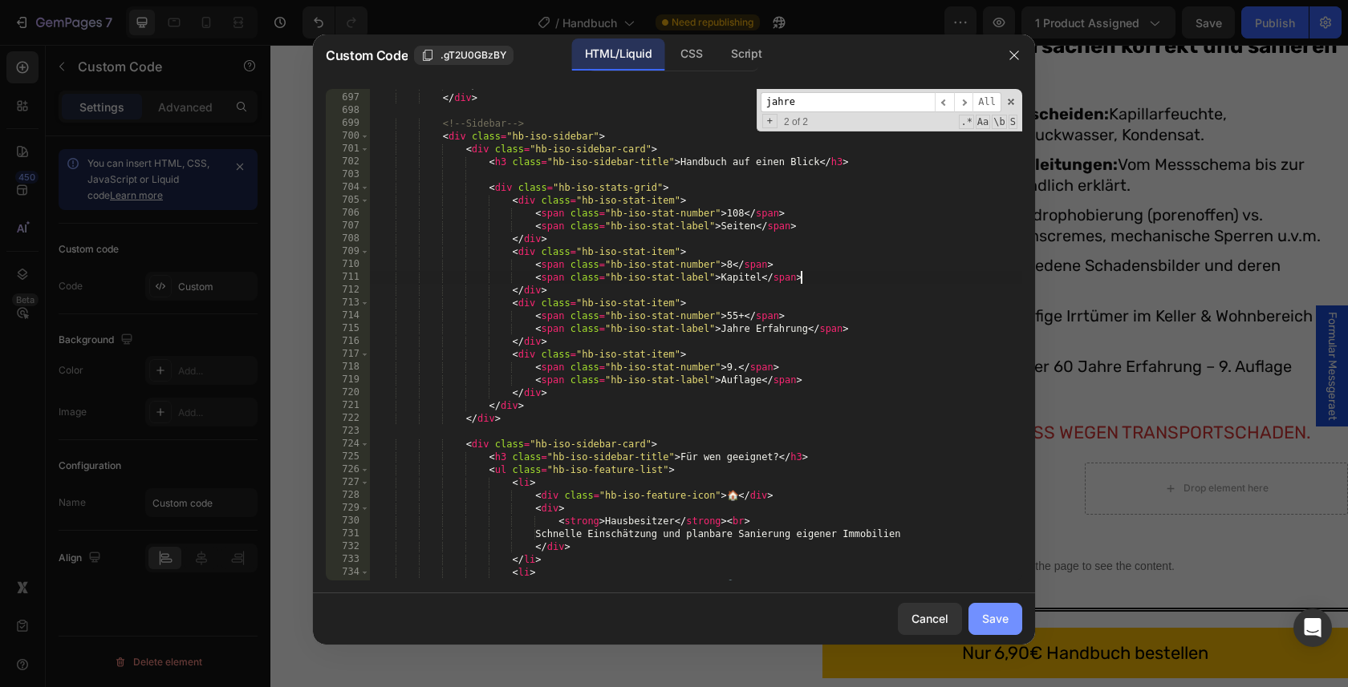
type textarea "<span class="hb-iso-stat-label">Kapitel</span>"
click at [1006, 617] on div "Save" at bounding box center [995, 618] width 26 height 17
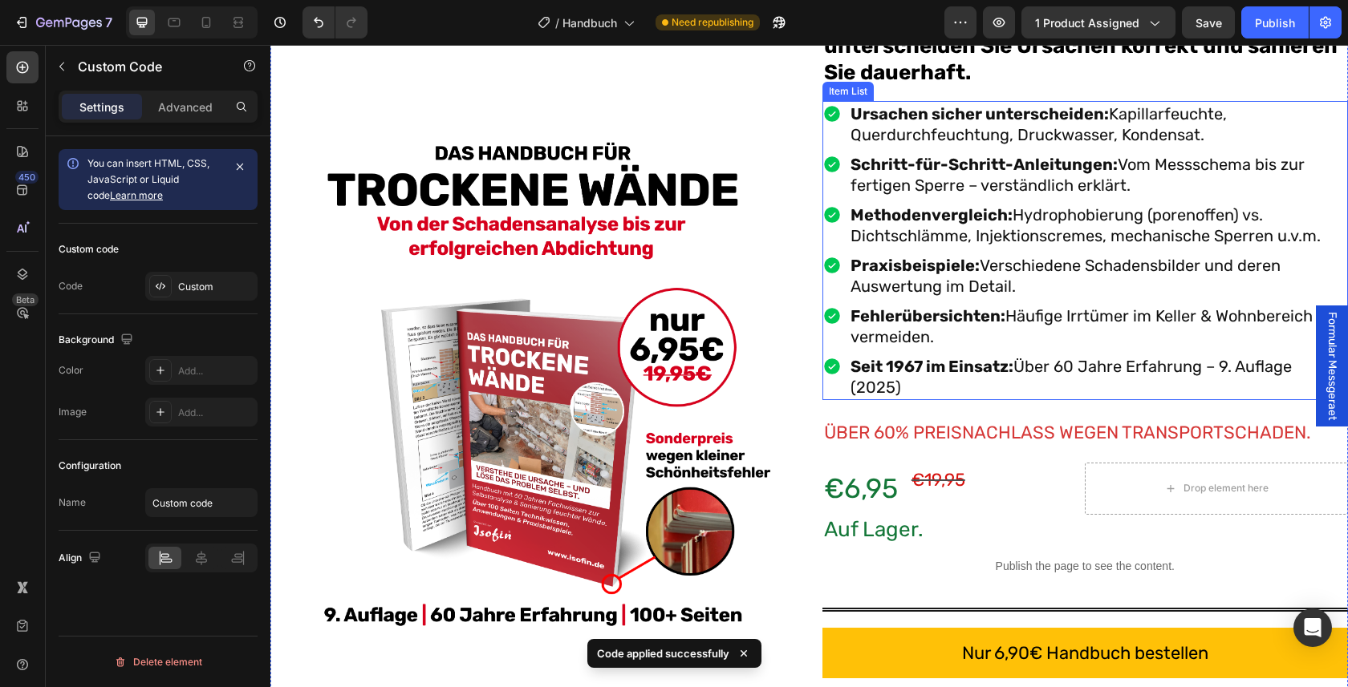
click at [1071, 367] on p "Seit 1967 im Einsatz: Über 60 Jahre Erfahrung – 9. Auflage (2025)" at bounding box center [1098, 377] width 496 height 42
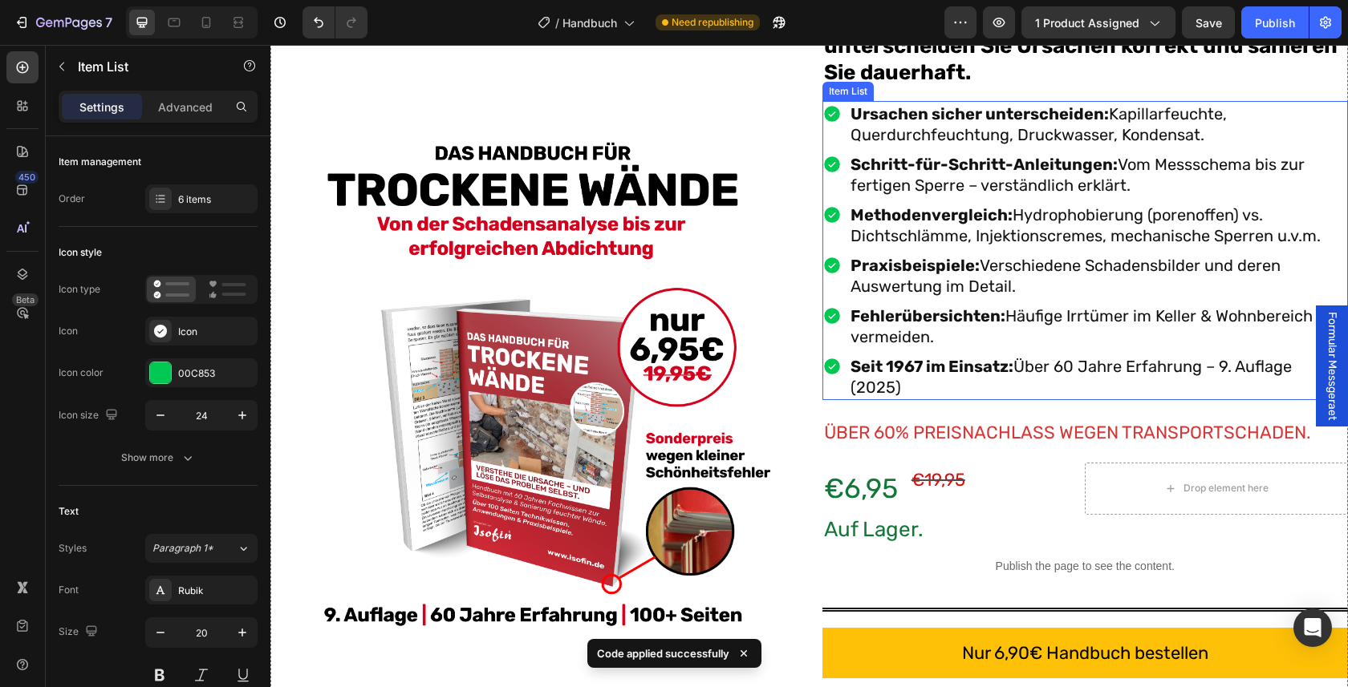
click at [1071, 367] on p "Seit 1967 im Einsatz: Über 60 Jahre Erfahrung – 9. Auflage (2025)" at bounding box center [1098, 377] width 496 height 42
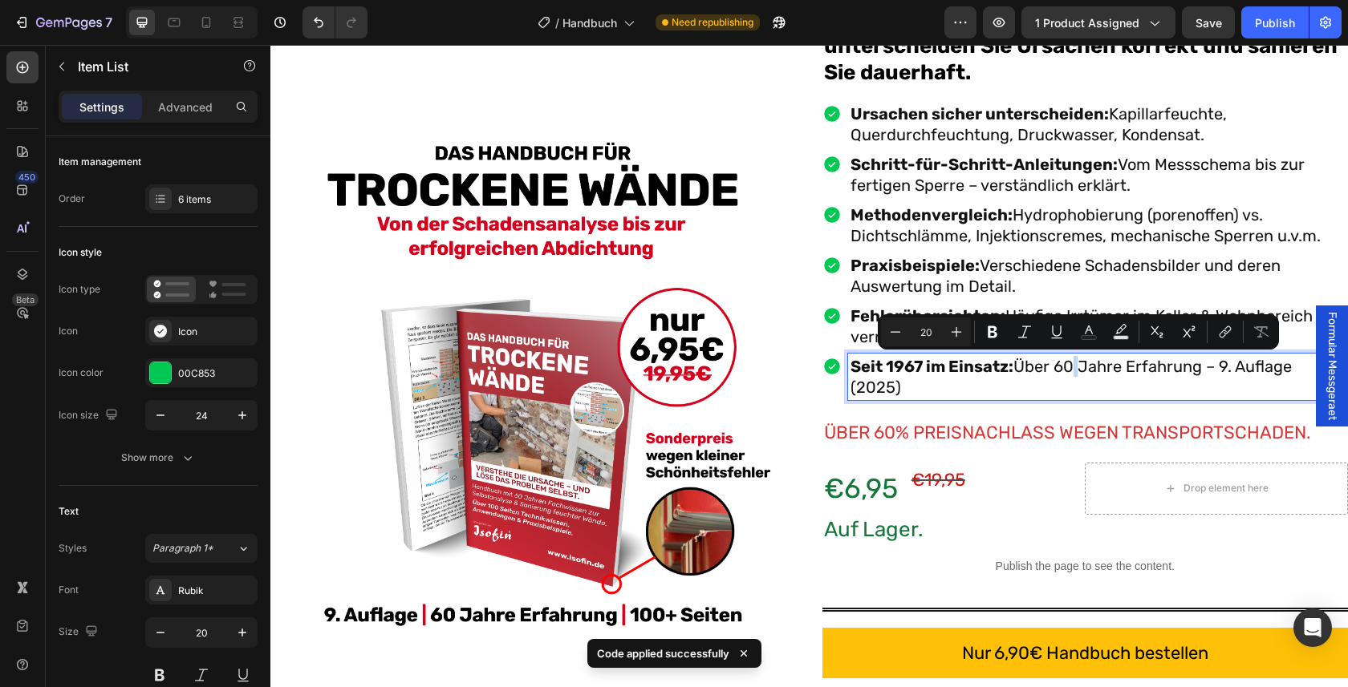
click at [1071, 367] on p "Seit 1967 im Einsatz: Über 60 Jahre Erfahrung – 9. Auflage (2025)" at bounding box center [1098, 377] width 496 height 42
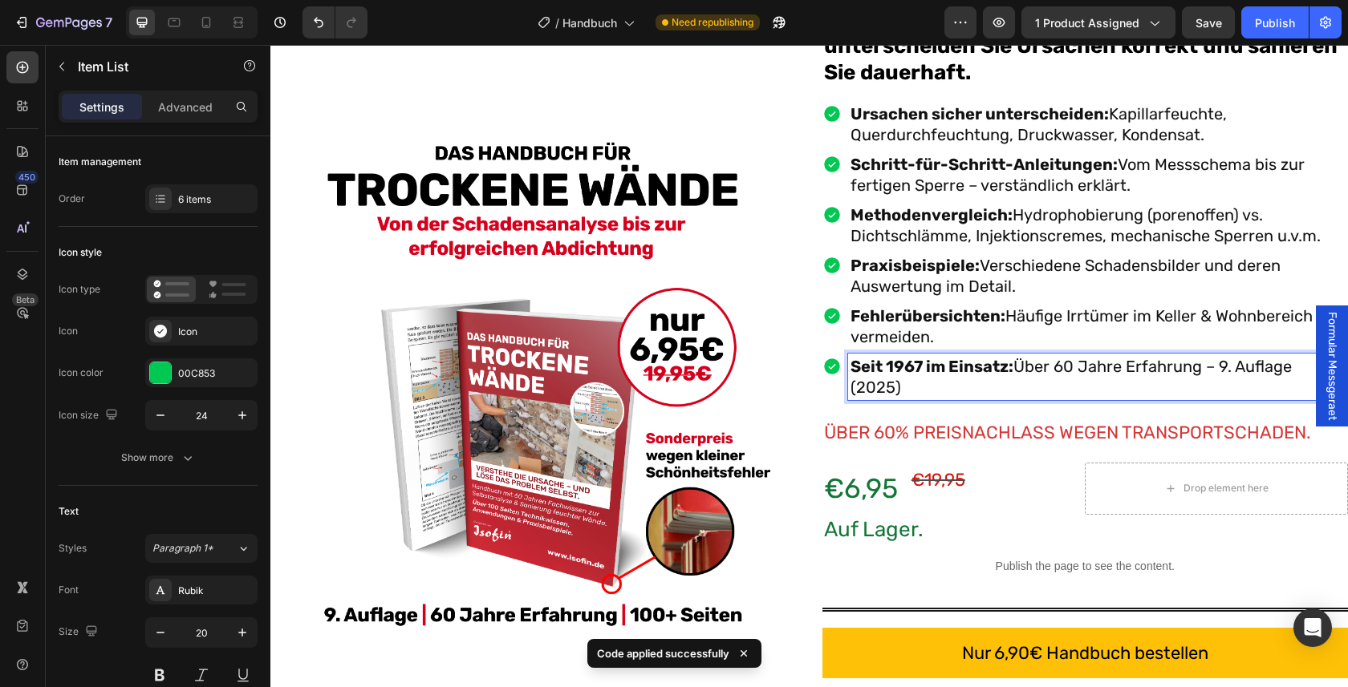
click at [1071, 367] on p "Seit 1967 im Einsatz: Über 60 Jahre Erfahrung – 9. Auflage (2025)" at bounding box center [1098, 377] width 496 height 42
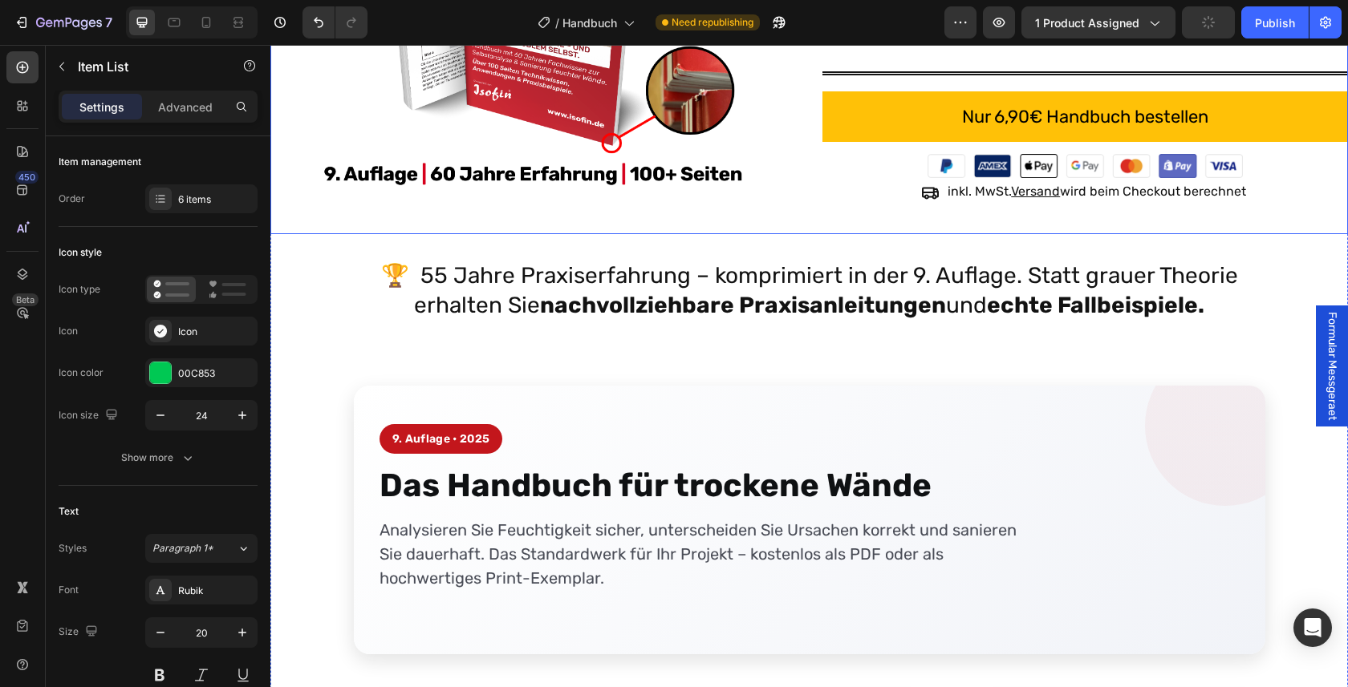
scroll to position [444, 0]
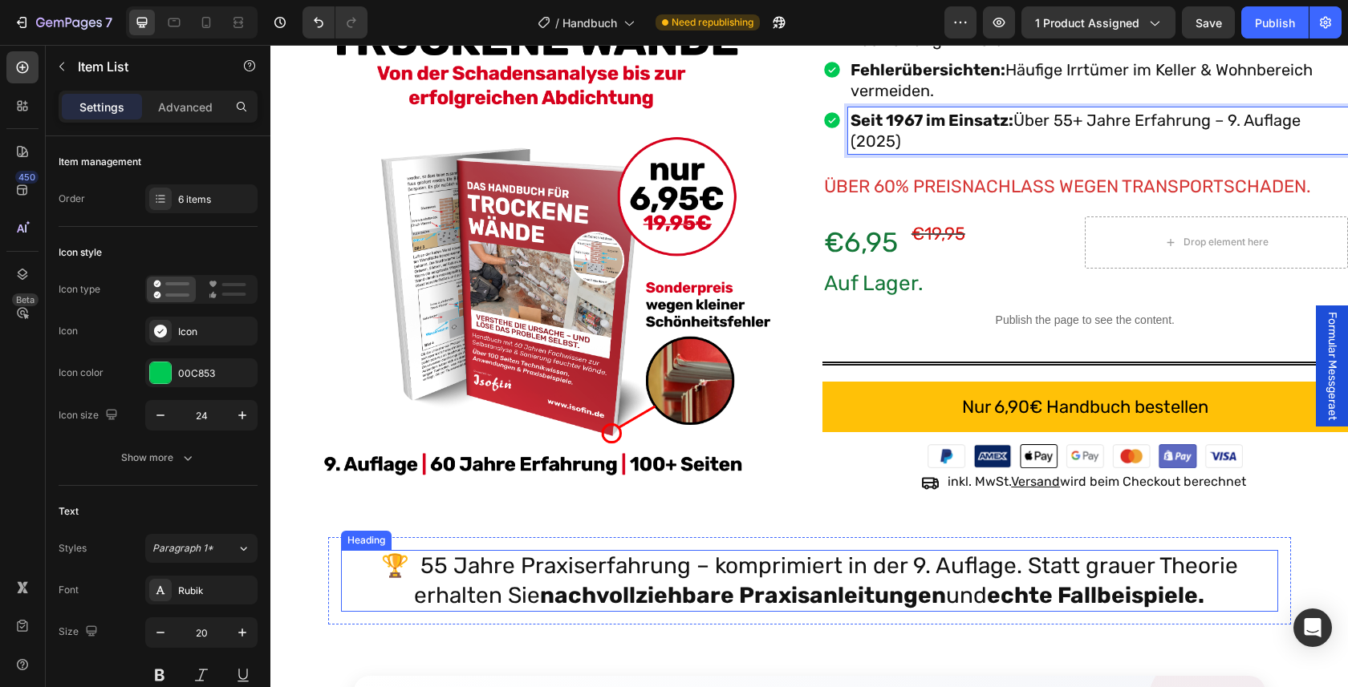
click at [449, 566] on p "🏆 55 Jahre Praxiserfahrung – komprimiert in der 9. Auflage. Statt grauer Theori…" at bounding box center [810, 581] width 934 height 59
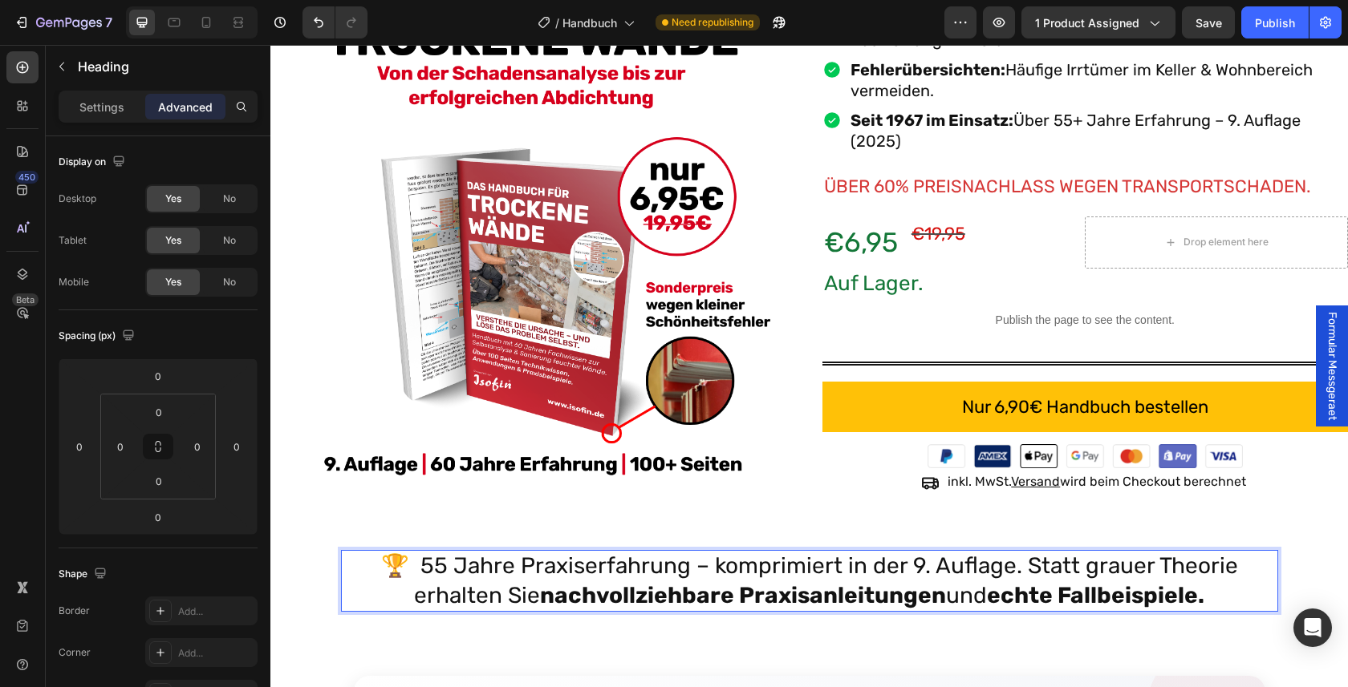
click at [439, 566] on p "🏆 55 Jahre Praxiserfahrung – komprimiert in der 9. Auflage. Statt grauer Theori…" at bounding box center [810, 581] width 934 height 59
click at [444, 566] on p "🏆 55 Jahre Praxiserfahrung – komprimiert in der 9. Auflage. Statt grauer Theori…" at bounding box center [810, 581] width 934 height 59
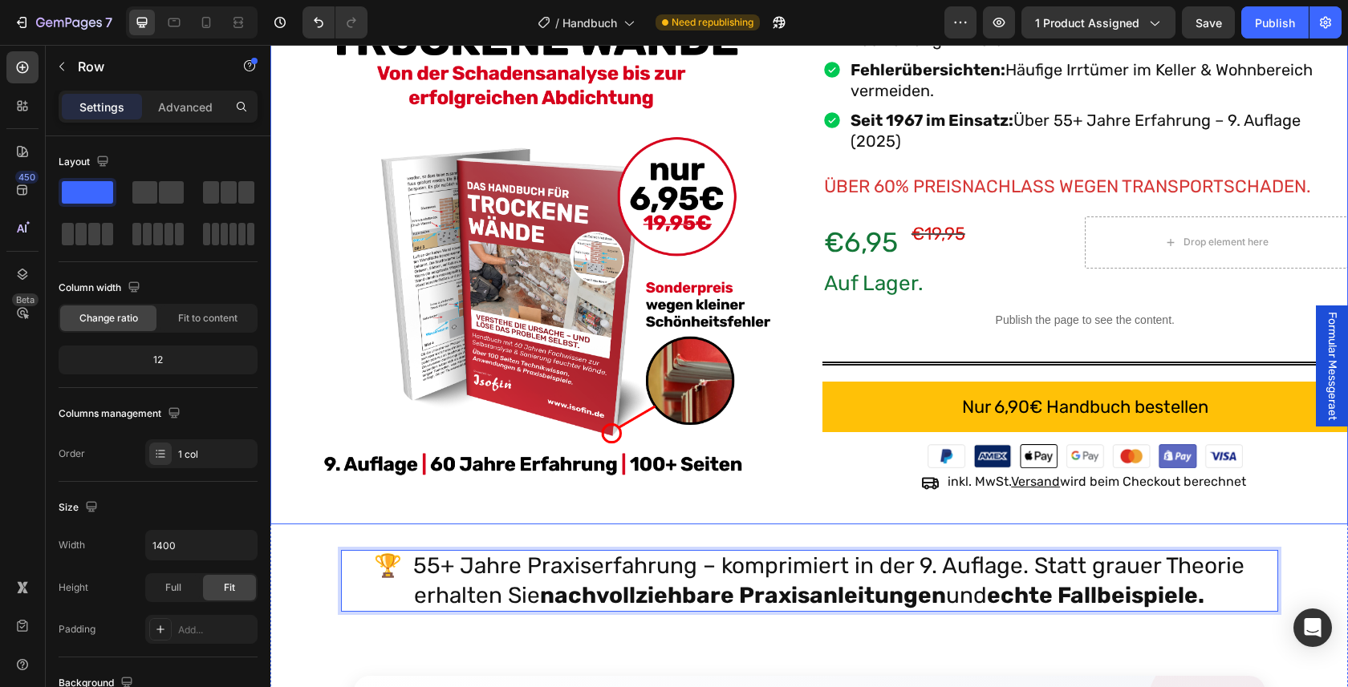
click at [646, 514] on div "Product Images Isofin® Das Handbuch für trockene Wände – 9. Auflage (2025) Prod…" at bounding box center [808, 78] width 1077 height 891
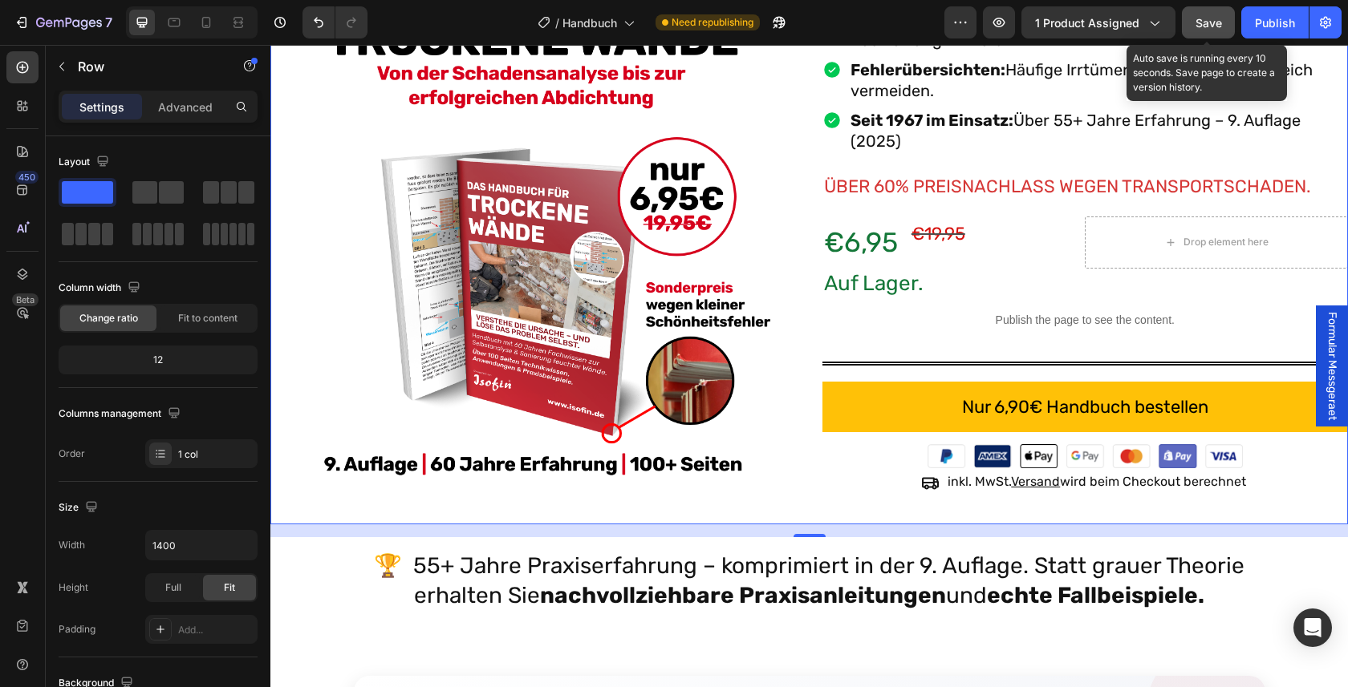
click at [1188, 26] on button "Save" at bounding box center [1208, 22] width 53 height 32
